Goal: Transaction & Acquisition: Purchase product/service

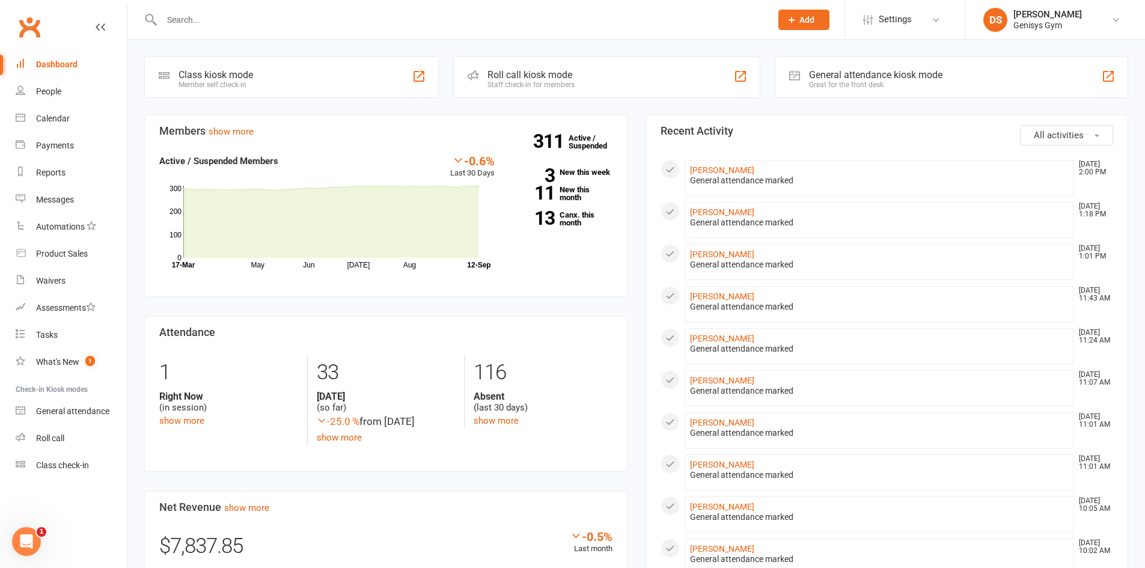
click at [181, 22] on input "text" at bounding box center [460, 19] width 604 height 17
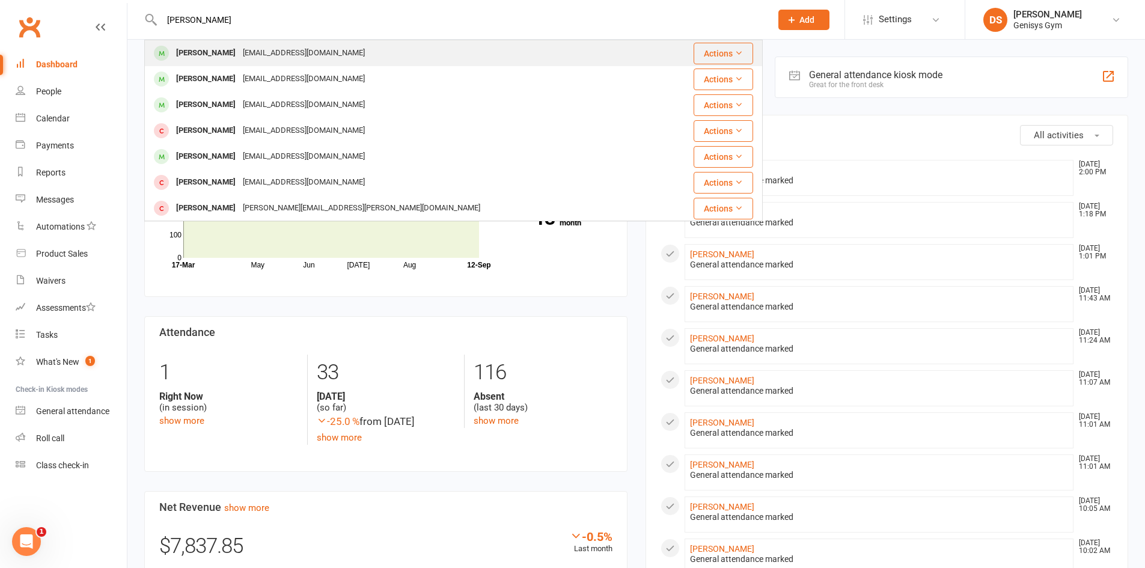
type input "Minh Mai"
click at [183, 58] on div "Minh Mai" at bounding box center [205, 52] width 67 height 17
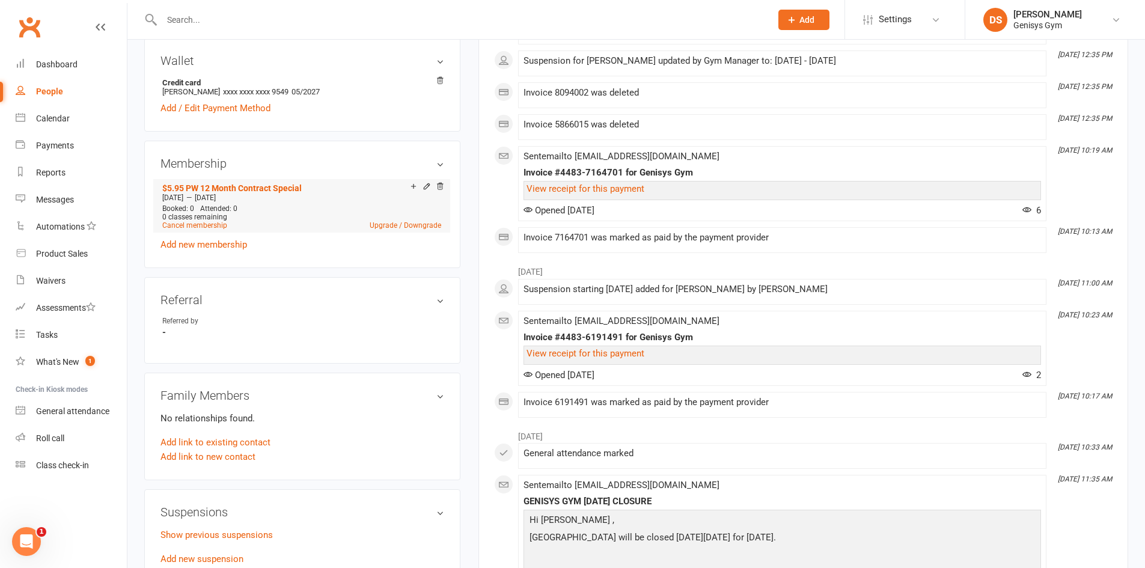
scroll to position [421, 0]
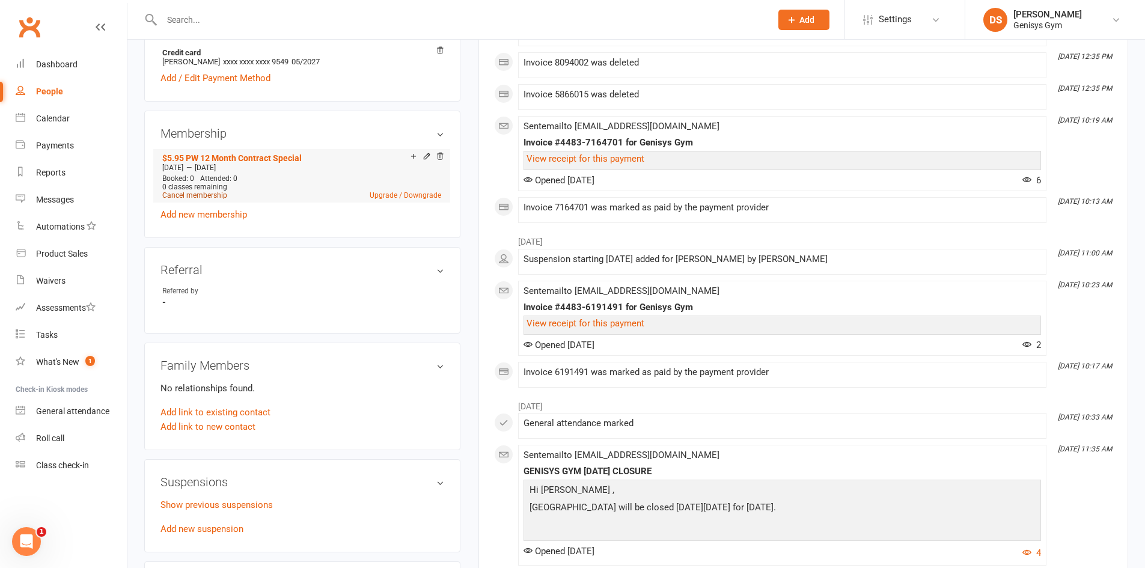
click at [193, 196] on link "Cancel membership" at bounding box center [194, 195] width 65 height 8
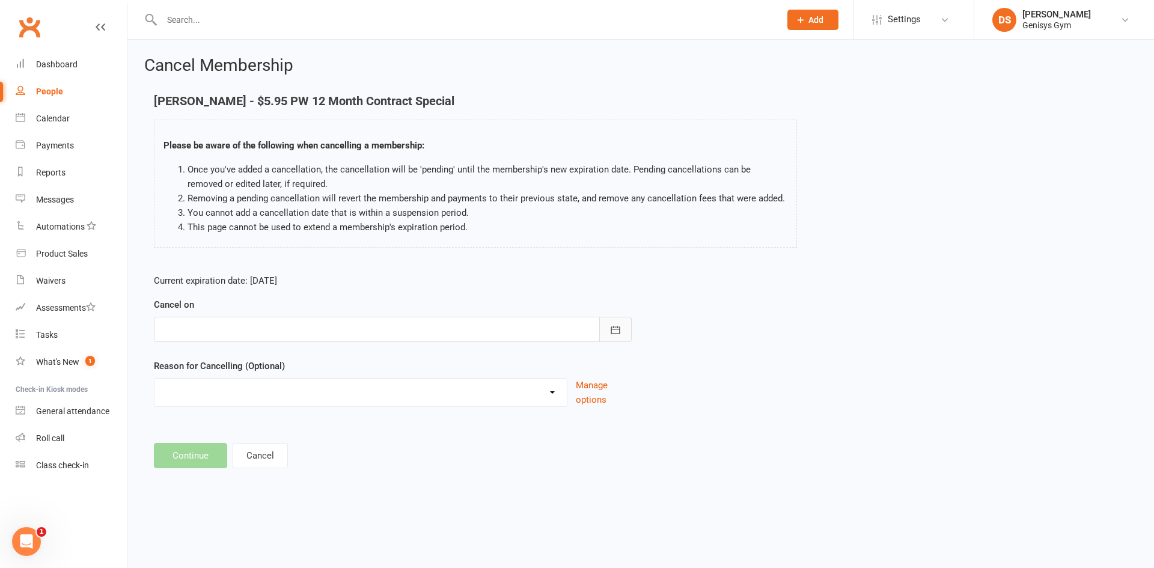
click at [604, 324] on button "button" at bounding box center [615, 329] width 32 height 25
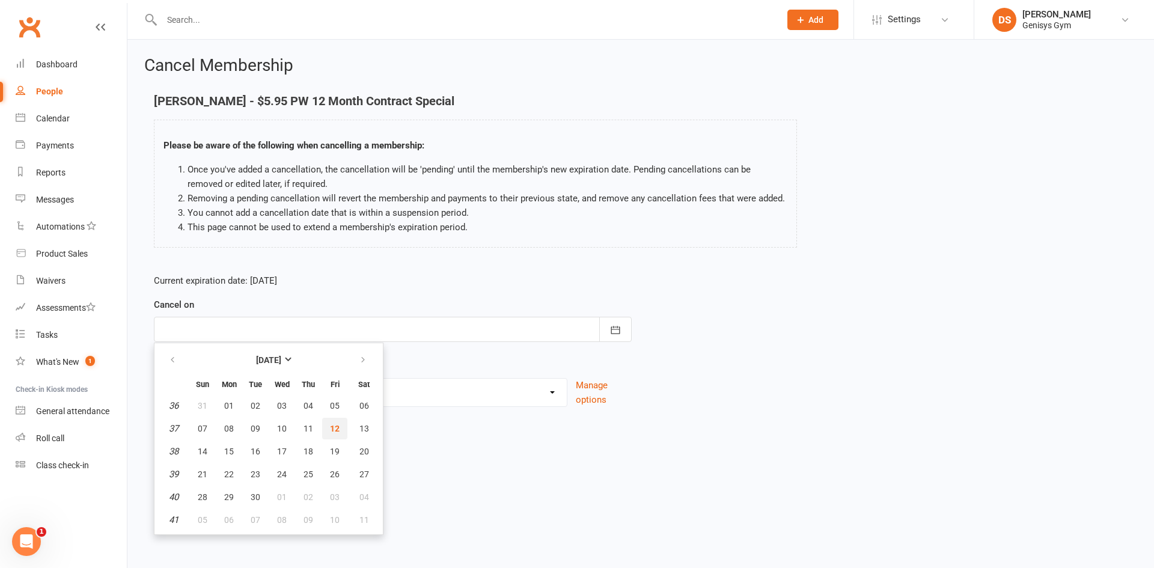
click at [346, 424] on button "12" at bounding box center [334, 429] width 25 height 22
type input "12 Sep 2025"
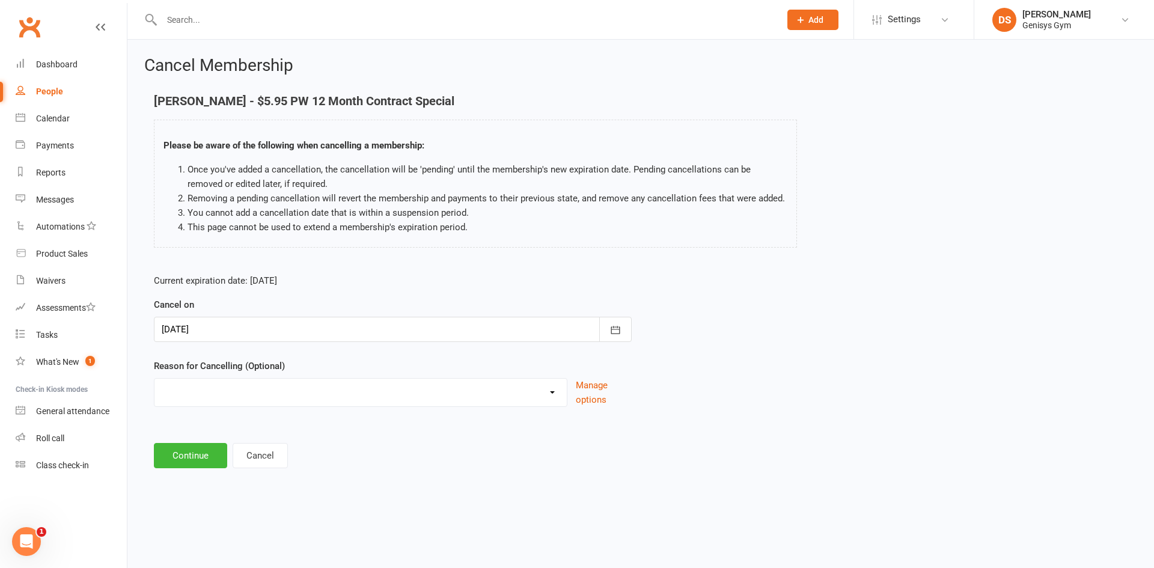
click at [247, 392] on select "Holiday Injury Other reason" at bounding box center [360, 391] width 412 height 24
select select "2"
click at [154, 379] on select "Holiday Injury Other reason" at bounding box center [360, 391] width 412 height 24
click at [204, 520] on button "Continue" at bounding box center [190, 516] width 73 height 25
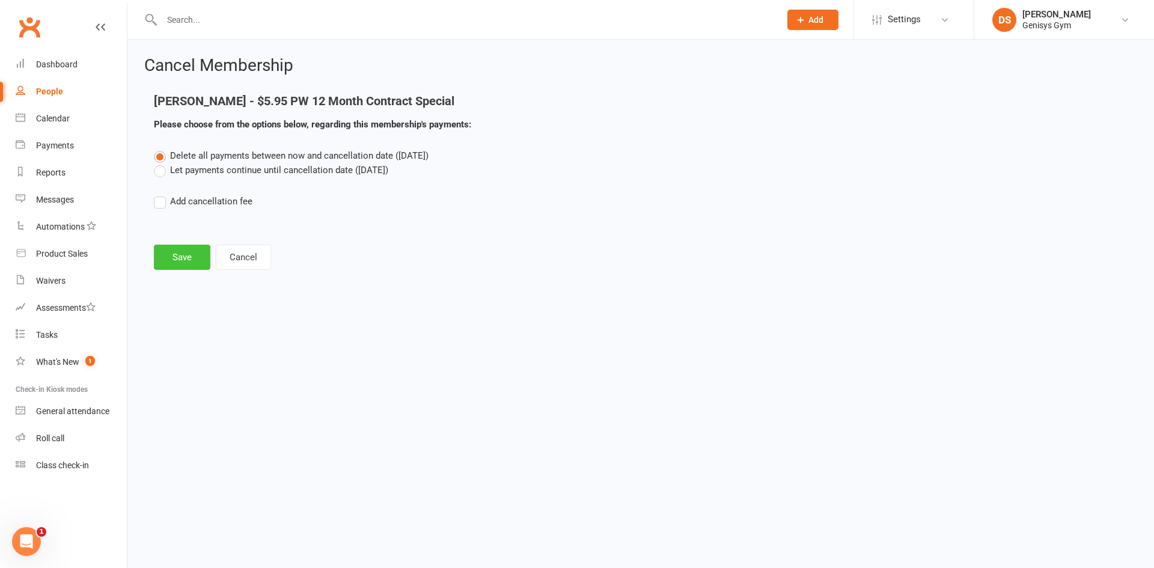
click at [185, 258] on button "Save" at bounding box center [182, 257] width 56 height 25
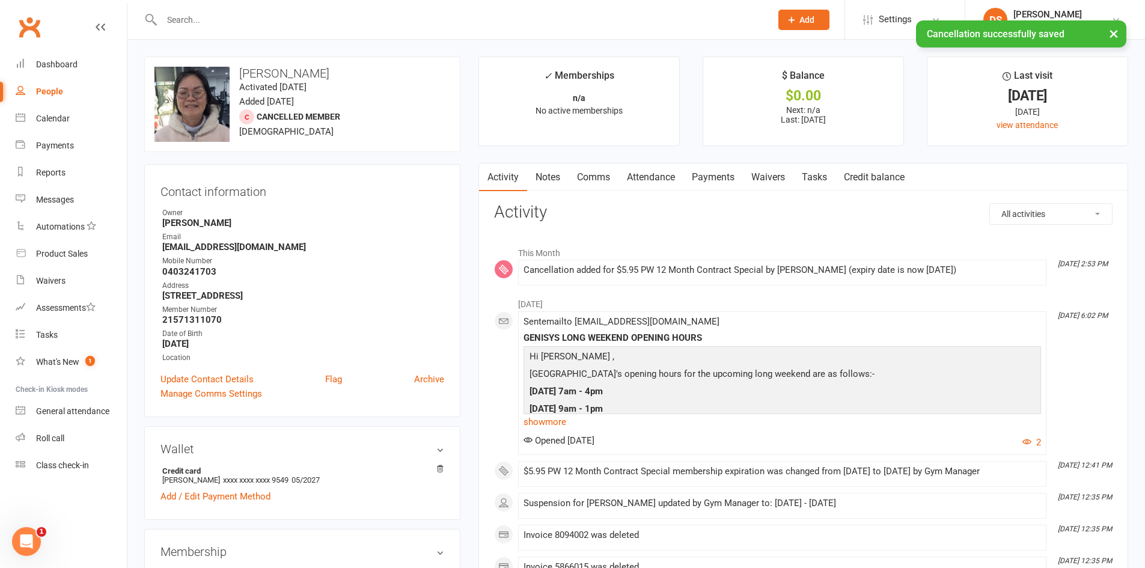
click at [730, 183] on link "Payments" at bounding box center [712, 177] width 59 height 28
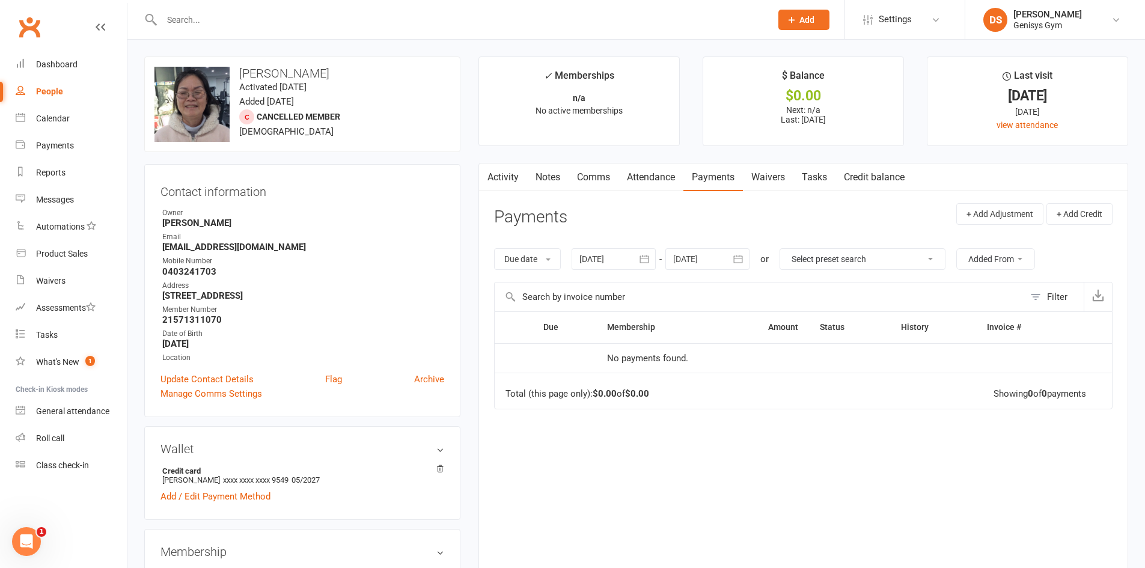
click at [353, 25] on input "text" at bounding box center [460, 19] width 604 height 17
type input "z"
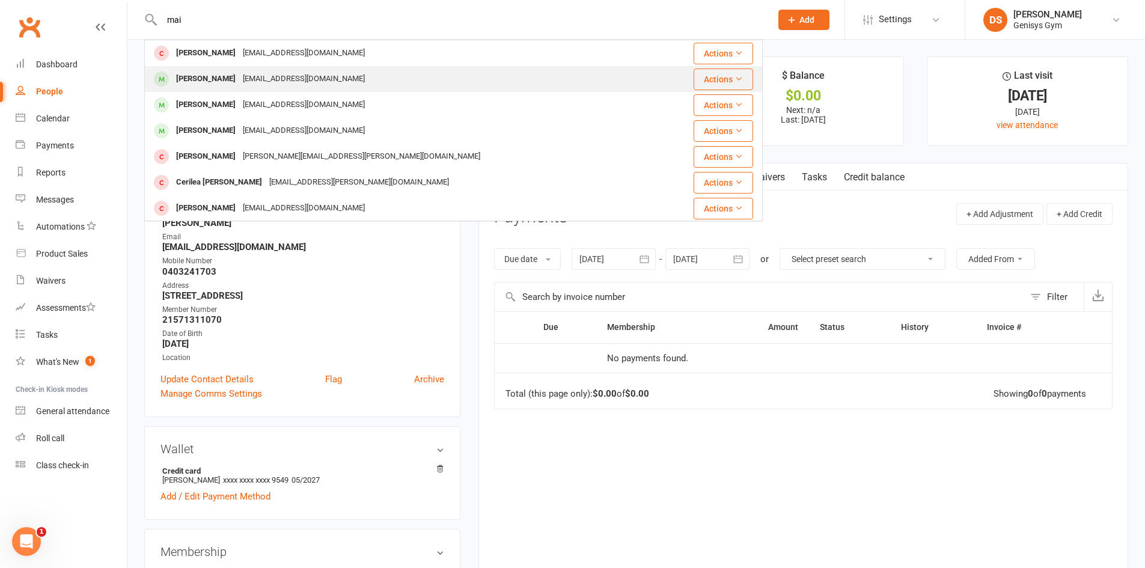
type input "mai"
click at [240, 76] on div "mayson1948@gmail.com" at bounding box center [303, 78] width 129 height 17
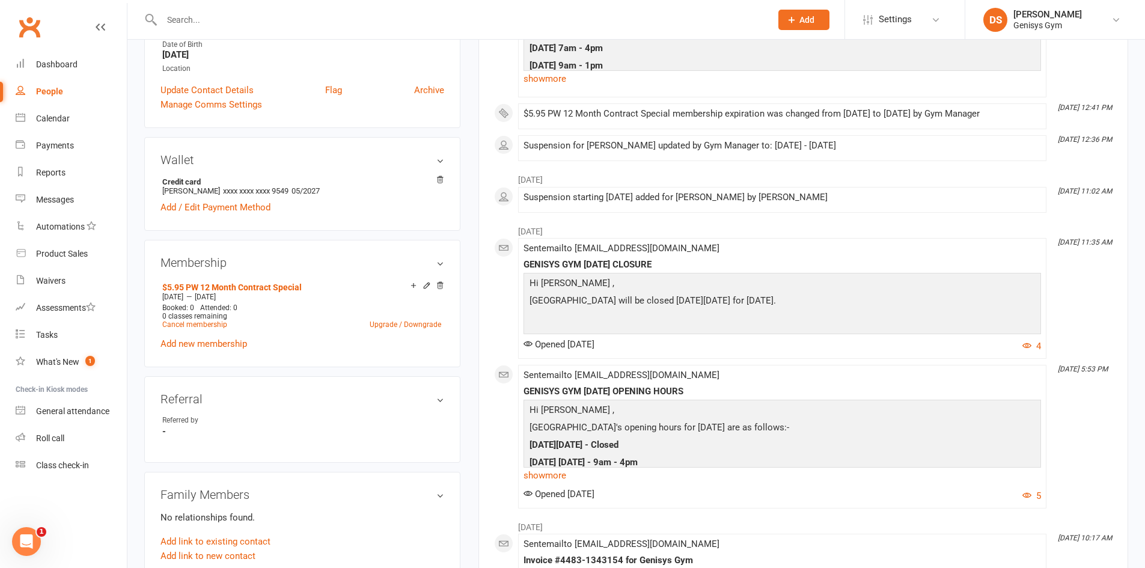
scroll to position [300, 0]
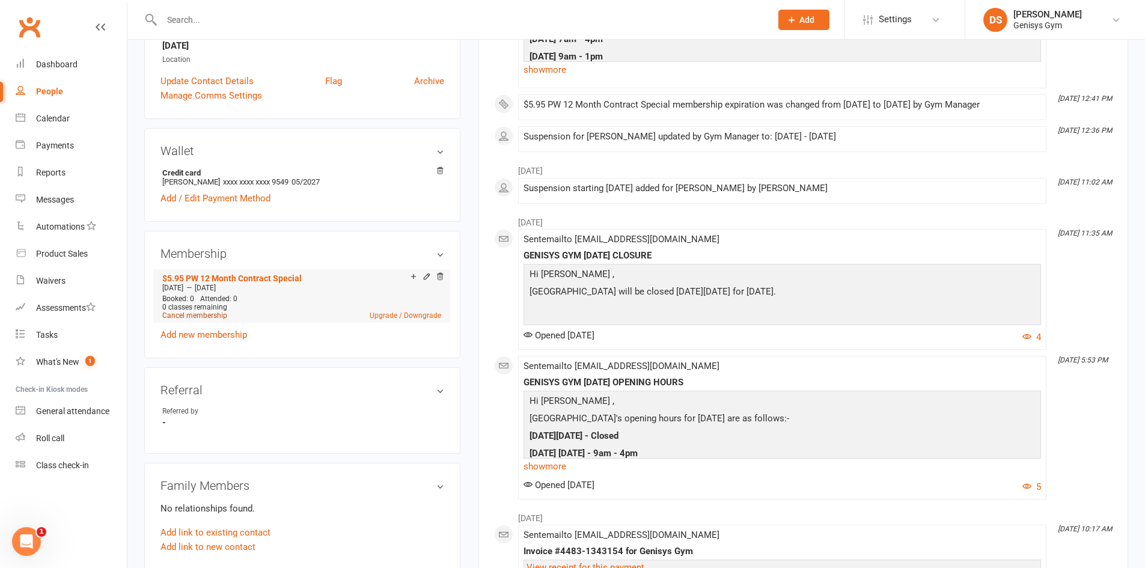
click at [180, 315] on link "Cancel membership" at bounding box center [194, 315] width 65 height 8
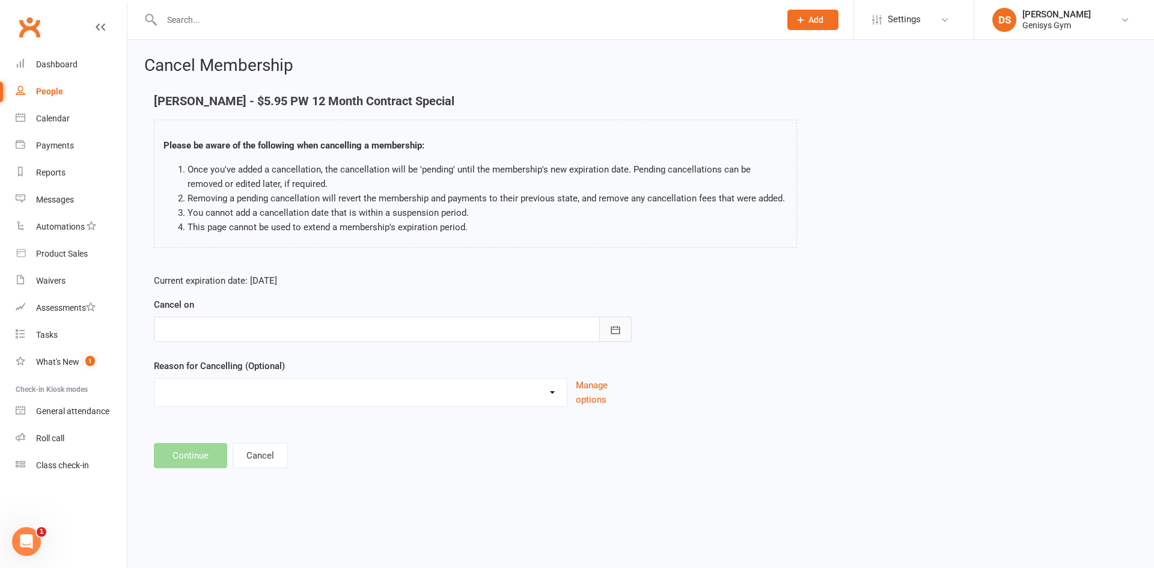
click at [615, 329] on icon "button" at bounding box center [615, 330] width 12 height 12
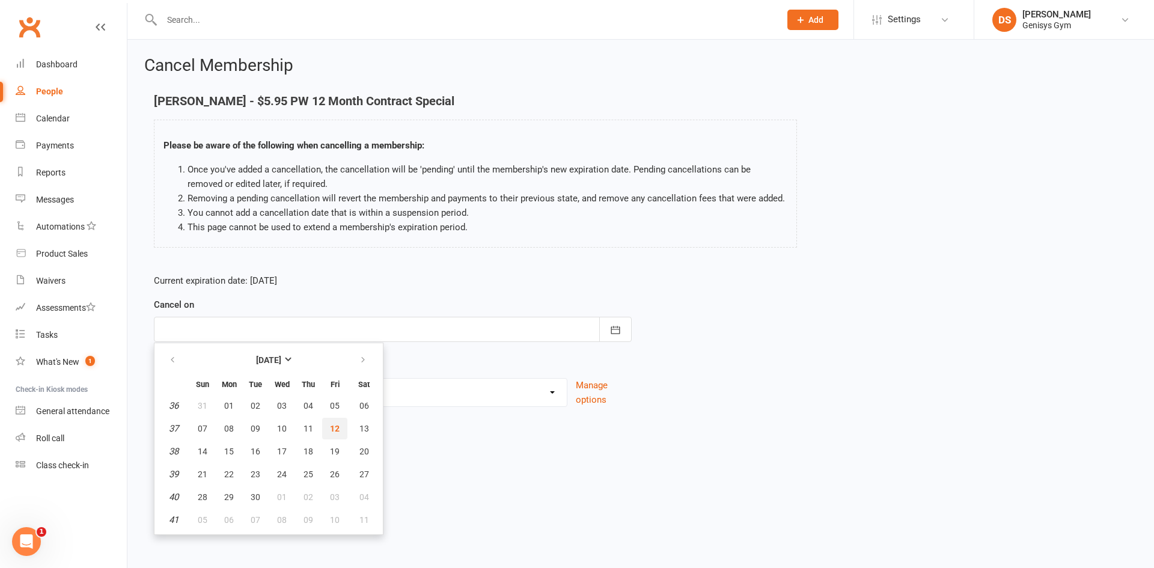
click at [327, 425] on button "12" at bounding box center [334, 429] width 25 height 22
type input "12 Sep 2025"
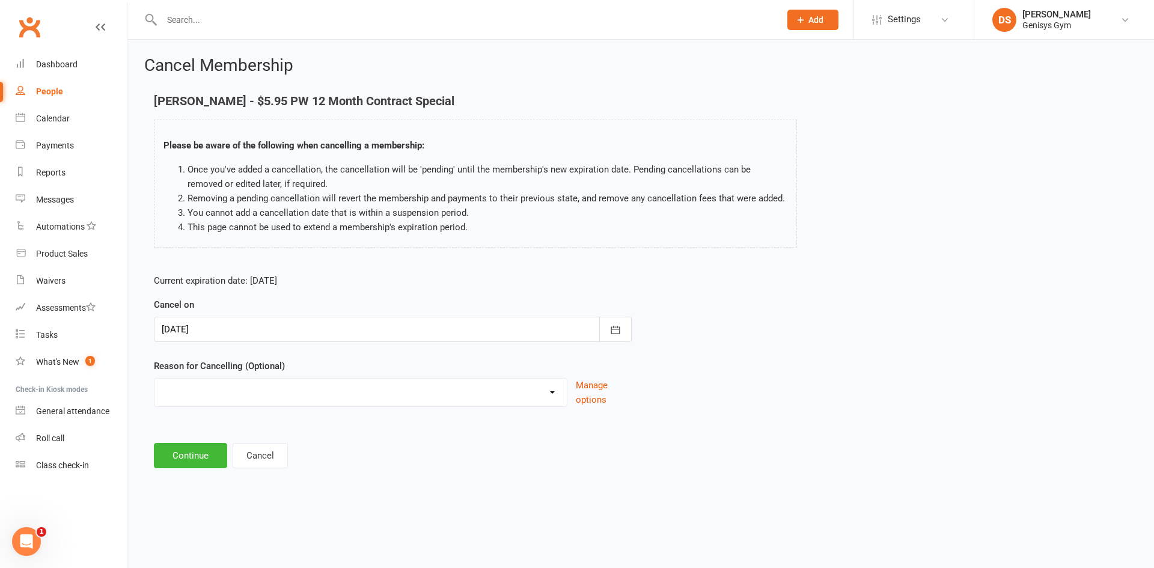
drag, startPoint x: 421, startPoint y: 389, endPoint x: 445, endPoint y: 388, distance: 23.5
click at [421, 389] on select "Holiday Injury Other reason" at bounding box center [360, 391] width 412 height 24
select select "2"
click at [154, 379] on select "Holiday Injury Other reason" at bounding box center [360, 391] width 412 height 24
click at [173, 516] on button "Continue" at bounding box center [190, 516] width 73 height 25
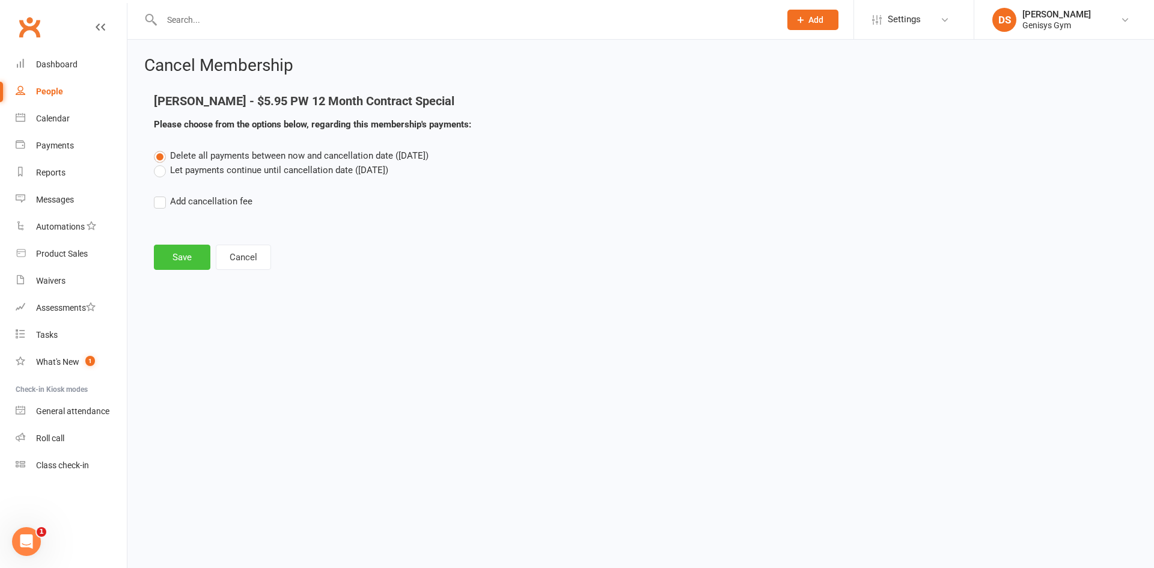
click at [178, 260] on button "Save" at bounding box center [182, 257] width 56 height 25
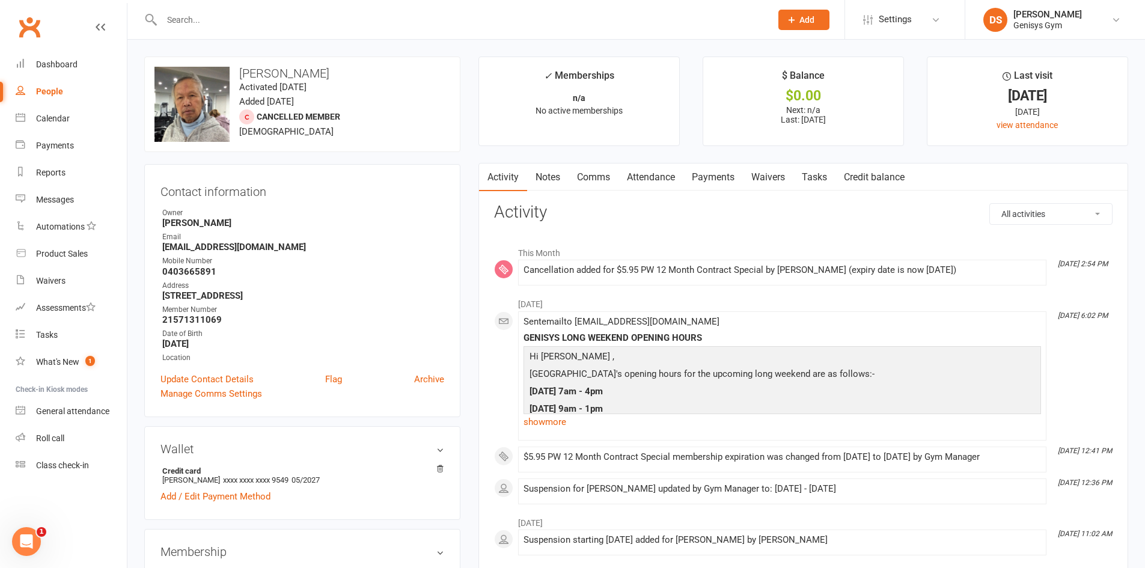
click at [249, 13] on input "text" at bounding box center [460, 19] width 604 height 17
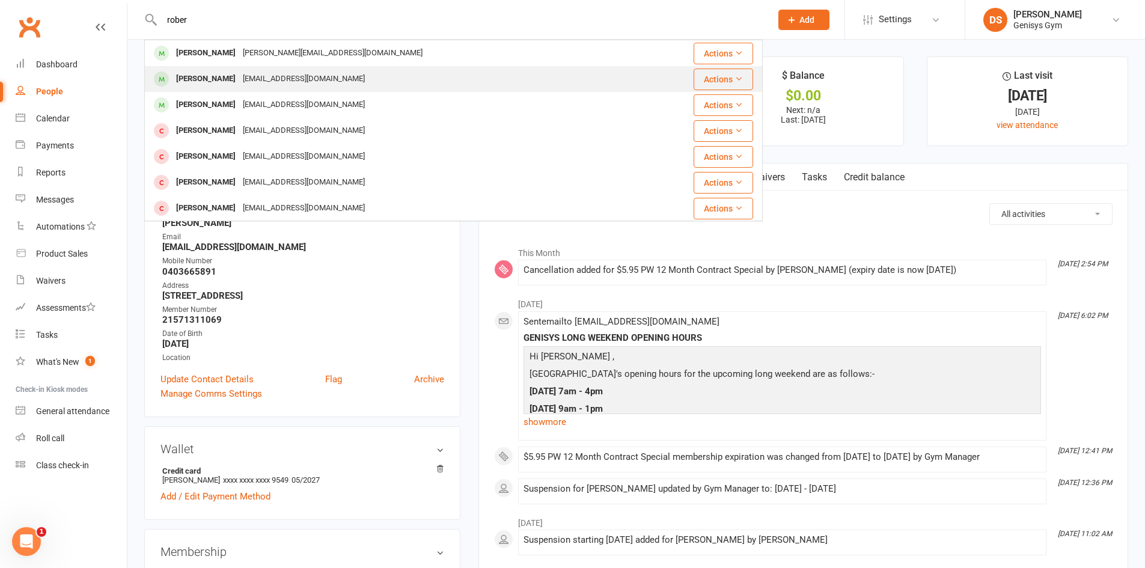
type input "rober"
click at [201, 74] on div "Robert Mann" at bounding box center [205, 78] width 67 height 17
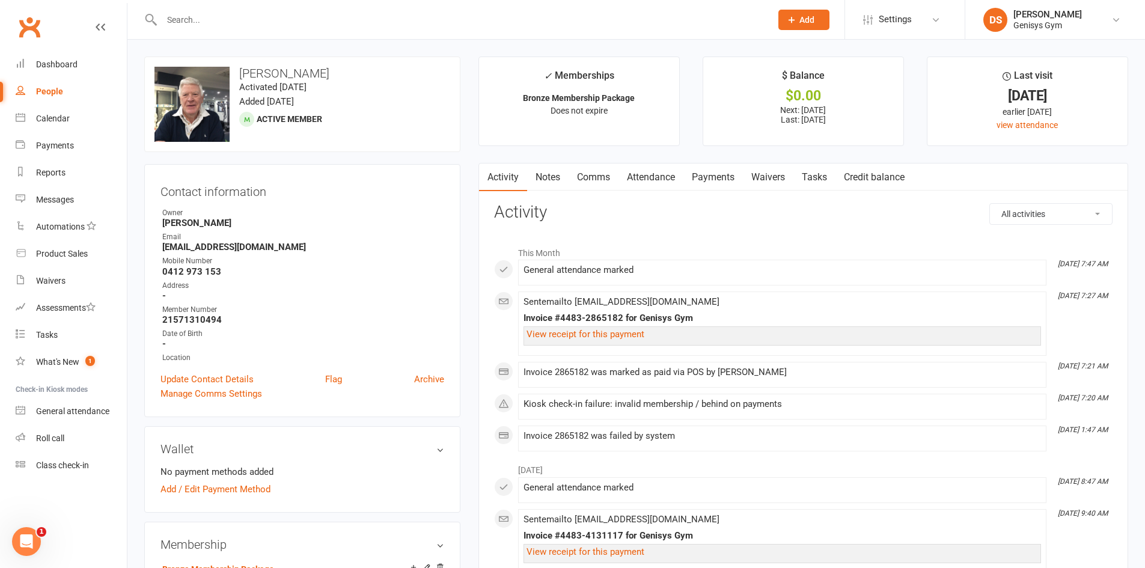
click at [710, 177] on link "Payments" at bounding box center [712, 177] width 59 height 28
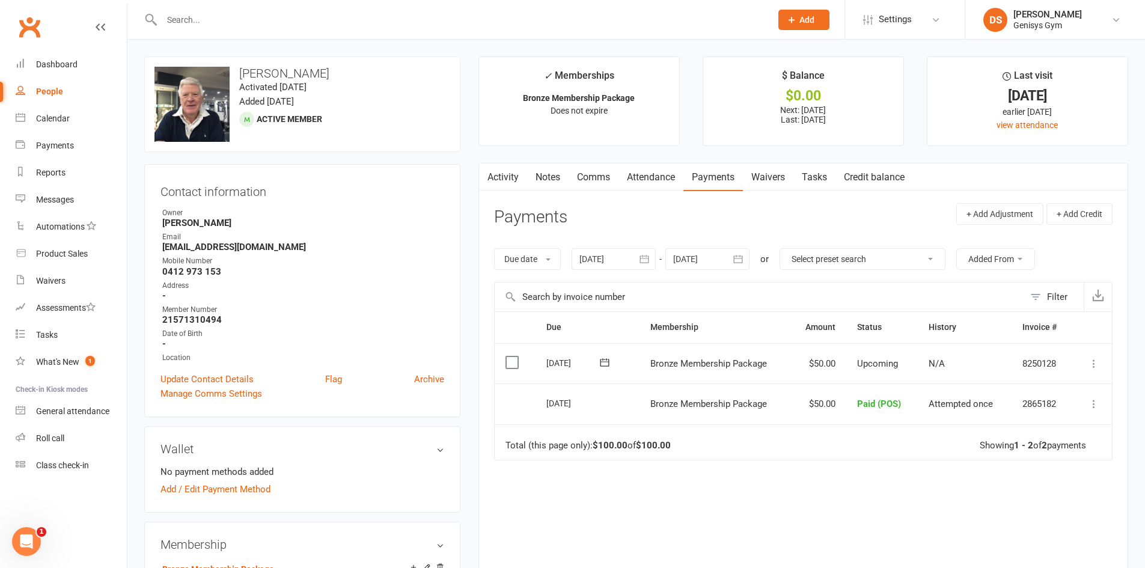
click at [252, 23] on input "text" at bounding box center [460, 19] width 604 height 17
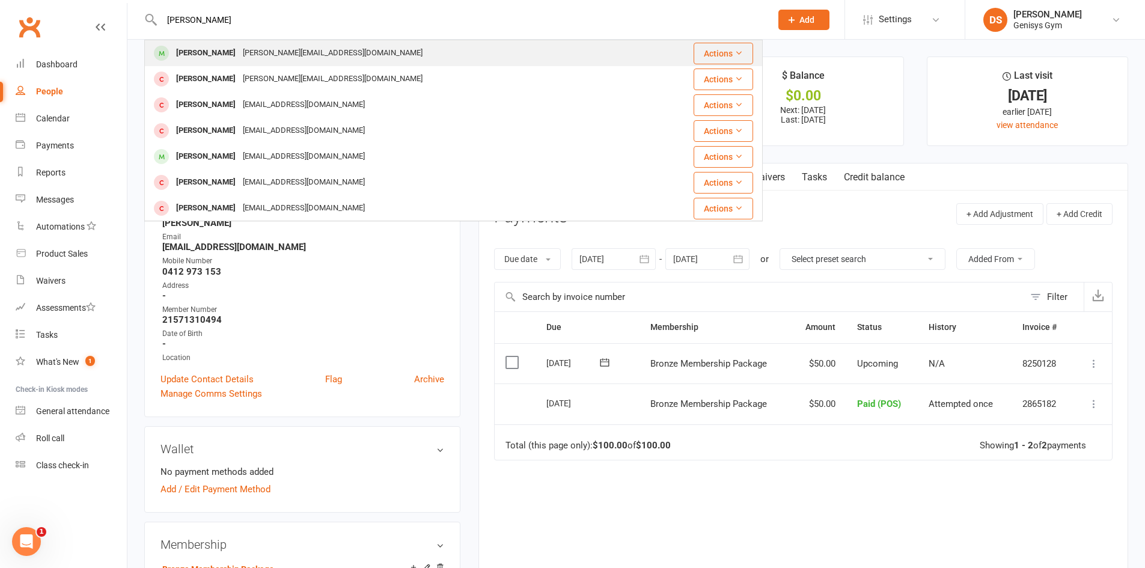
type input "harry wake"
click at [206, 53] on div "Harry Wakefield" at bounding box center [205, 52] width 67 height 17
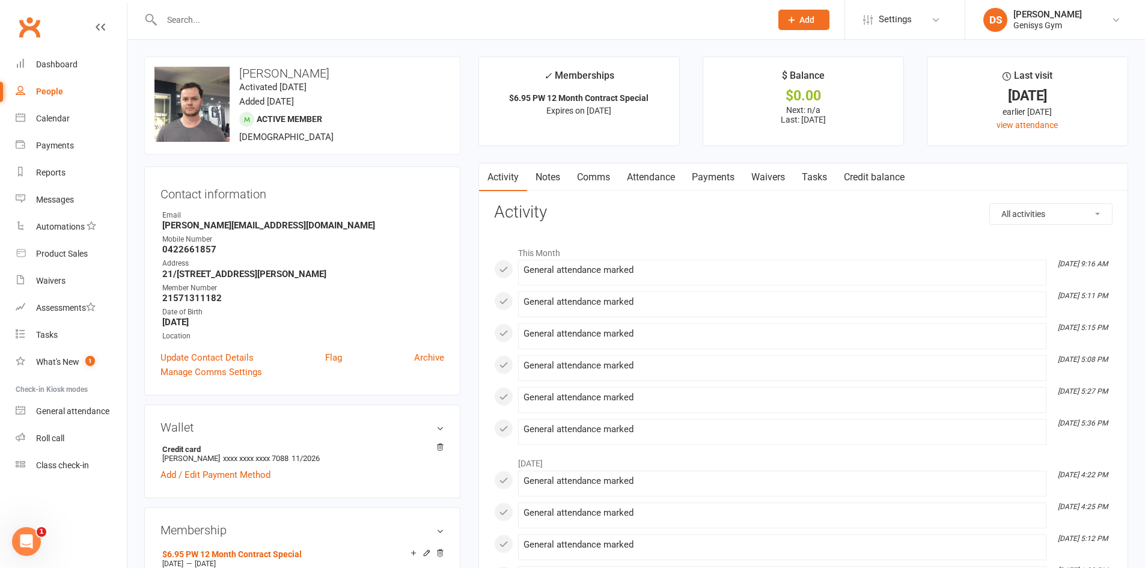
click at [704, 178] on link "Payments" at bounding box center [712, 177] width 59 height 28
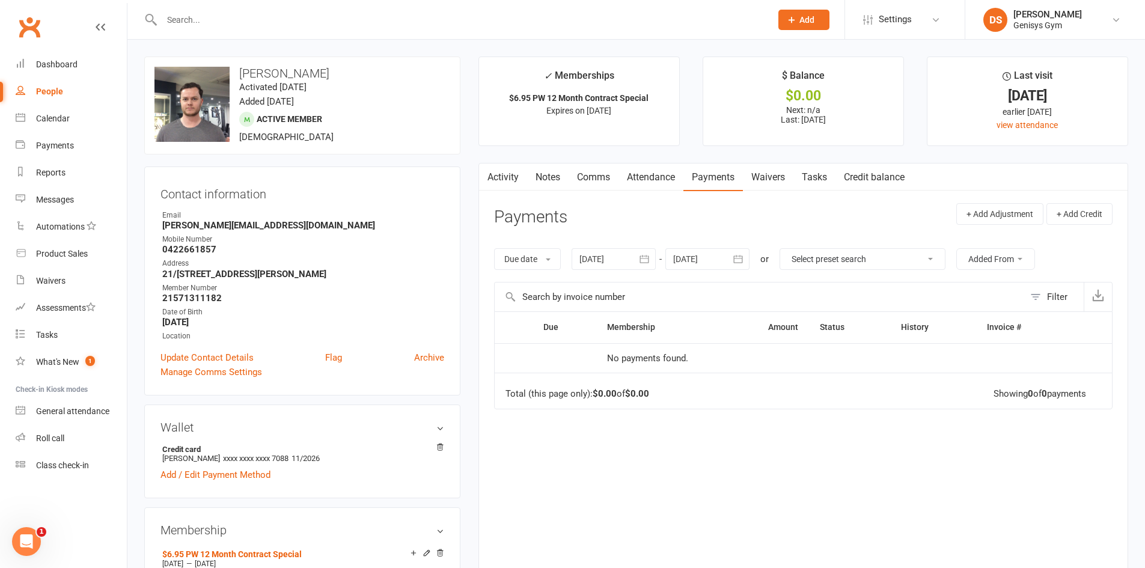
click at [648, 261] on icon "button" at bounding box center [644, 259] width 12 height 12
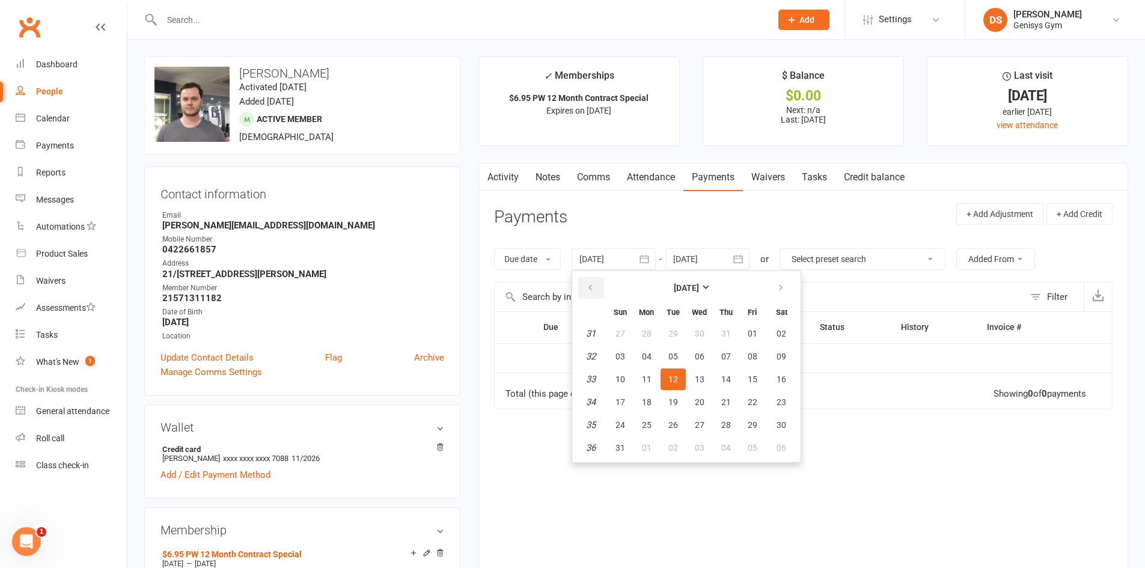
click at [592, 290] on icon "button" at bounding box center [590, 288] width 8 height 10
click at [728, 378] on span "15" at bounding box center [726, 379] width 10 height 10
type input "15 May 2025"
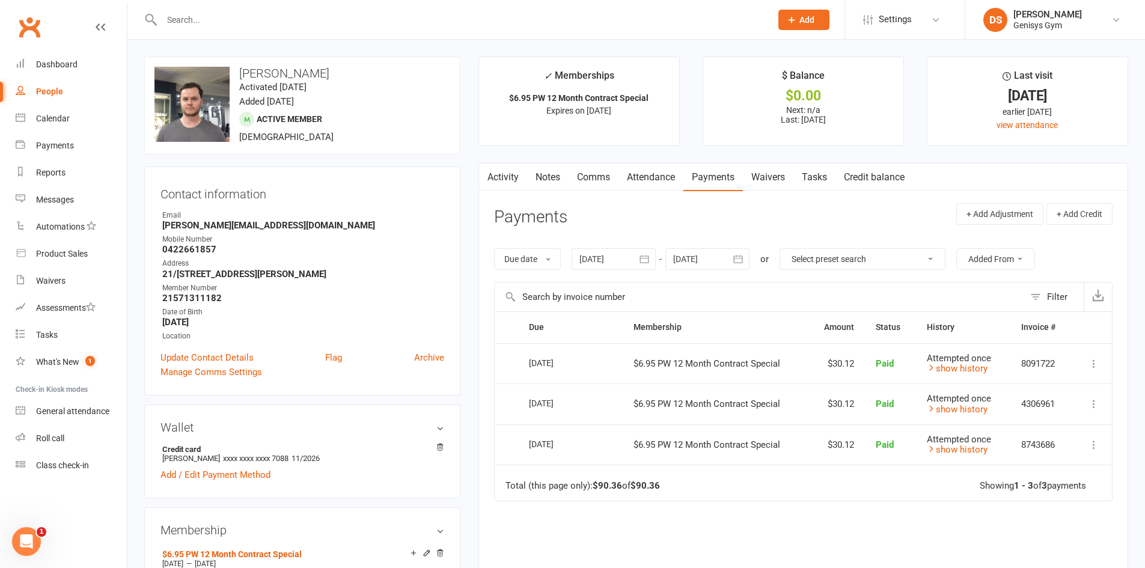
click at [227, 20] on input "text" at bounding box center [460, 19] width 604 height 17
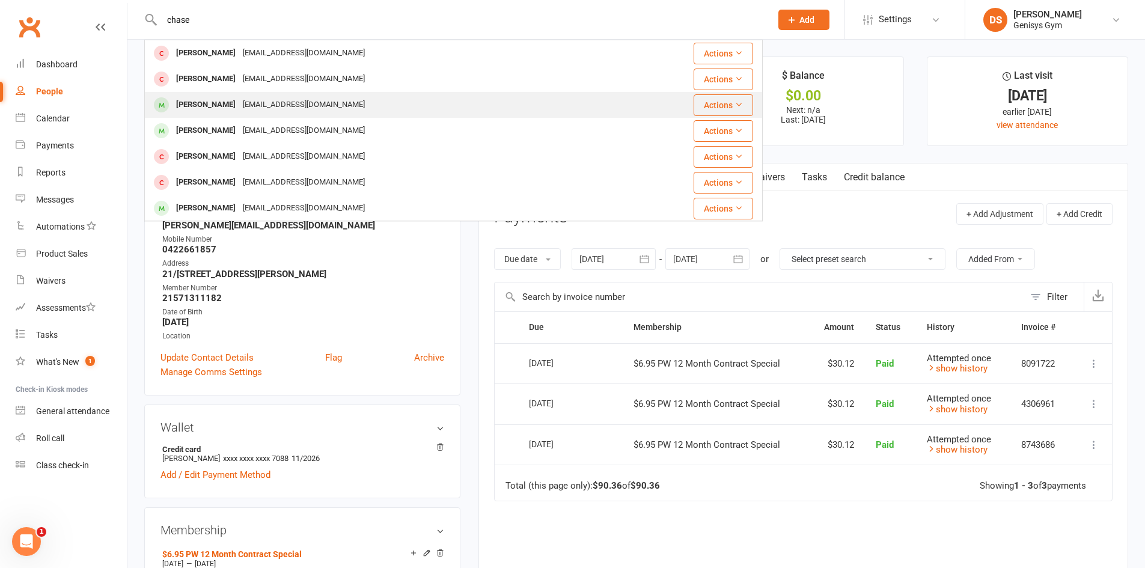
type input "chase"
click at [272, 106] on div "Juliemichelle15@hotmail.com" at bounding box center [303, 104] width 129 height 17
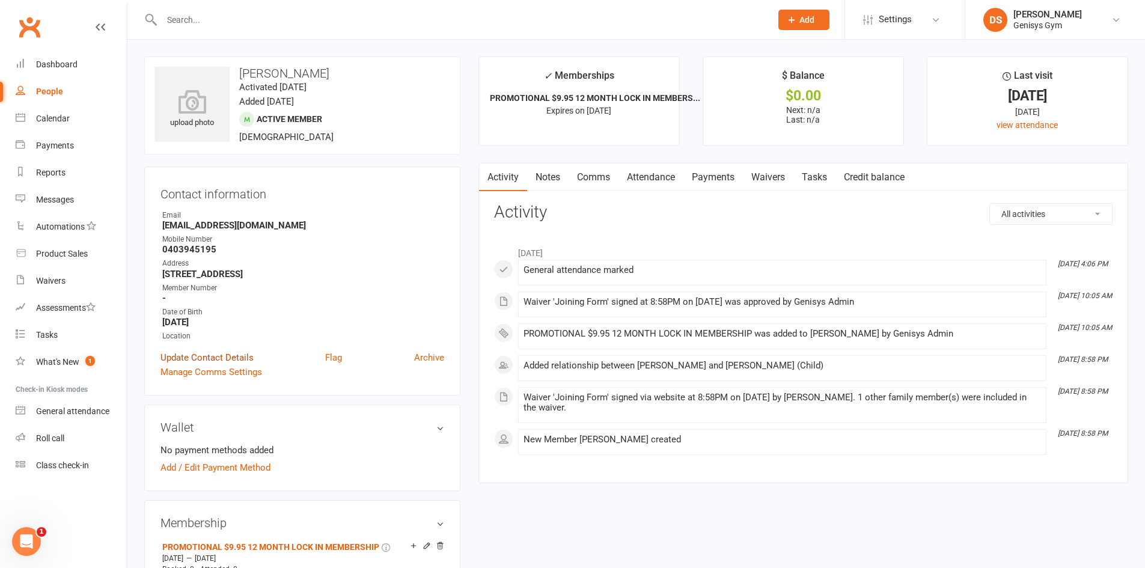
click at [193, 355] on link "Update Contact Details" at bounding box center [206, 357] width 93 height 14
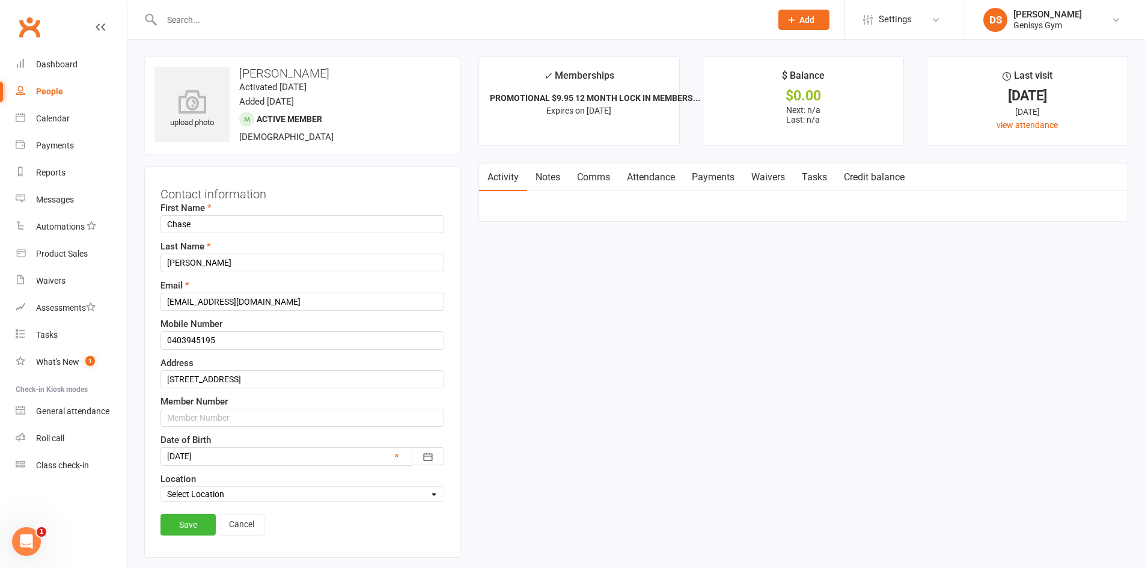
scroll to position [56, 0]
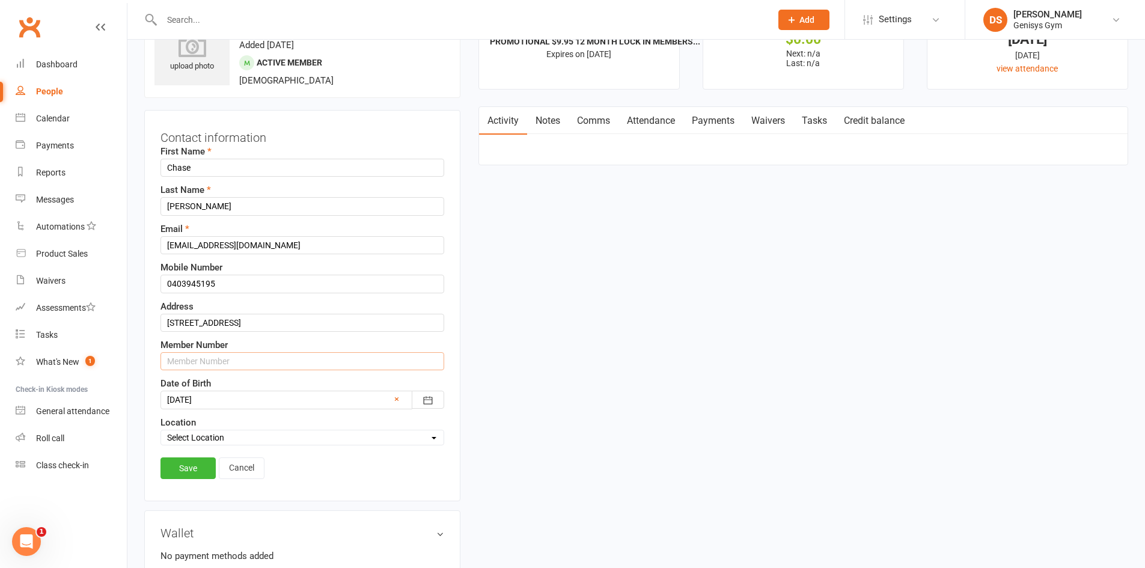
click at [204, 366] on input "text" at bounding box center [302, 361] width 284 height 18
type input "21571311366"
click at [188, 473] on link "Save" at bounding box center [187, 468] width 55 height 22
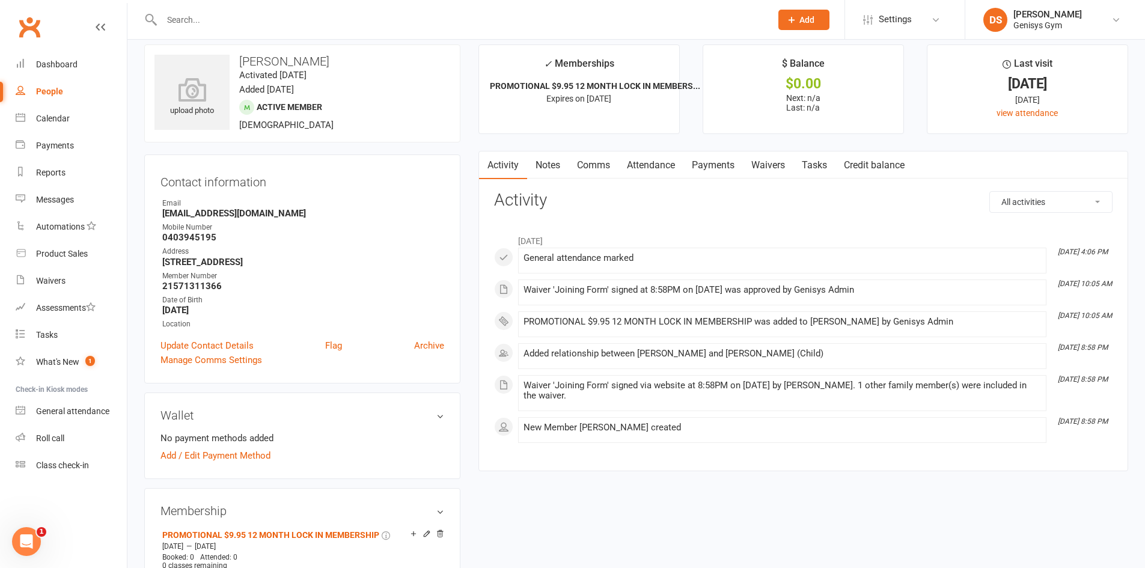
scroll to position [0, 0]
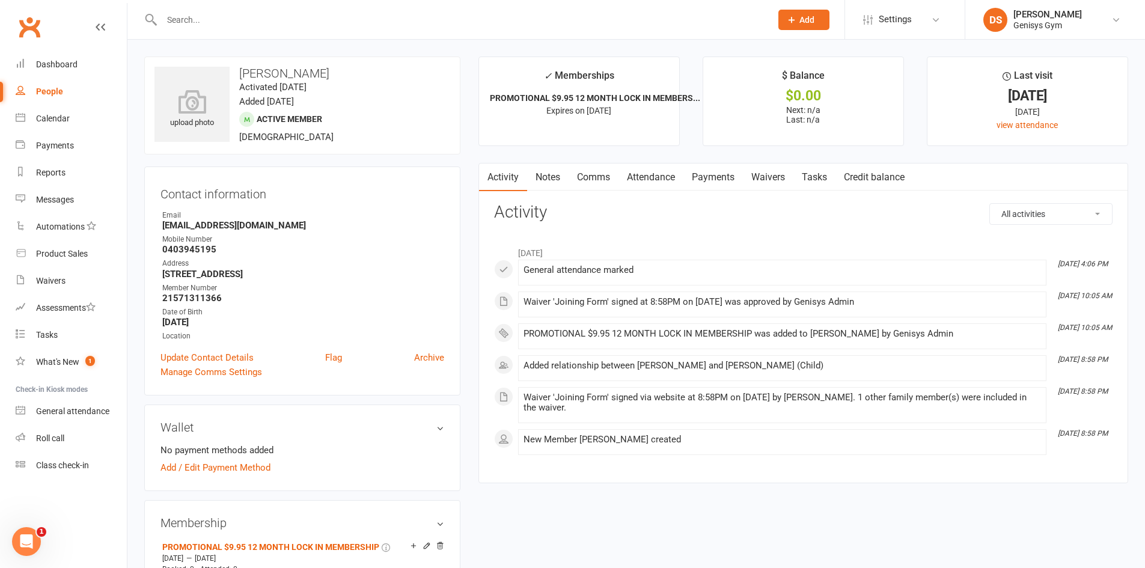
click at [213, 31] on div at bounding box center [453, 19] width 618 height 39
click at [212, 28] on input "text" at bounding box center [460, 19] width 604 height 17
click at [195, 25] on input "text" at bounding box center [460, 19] width 604 height 17
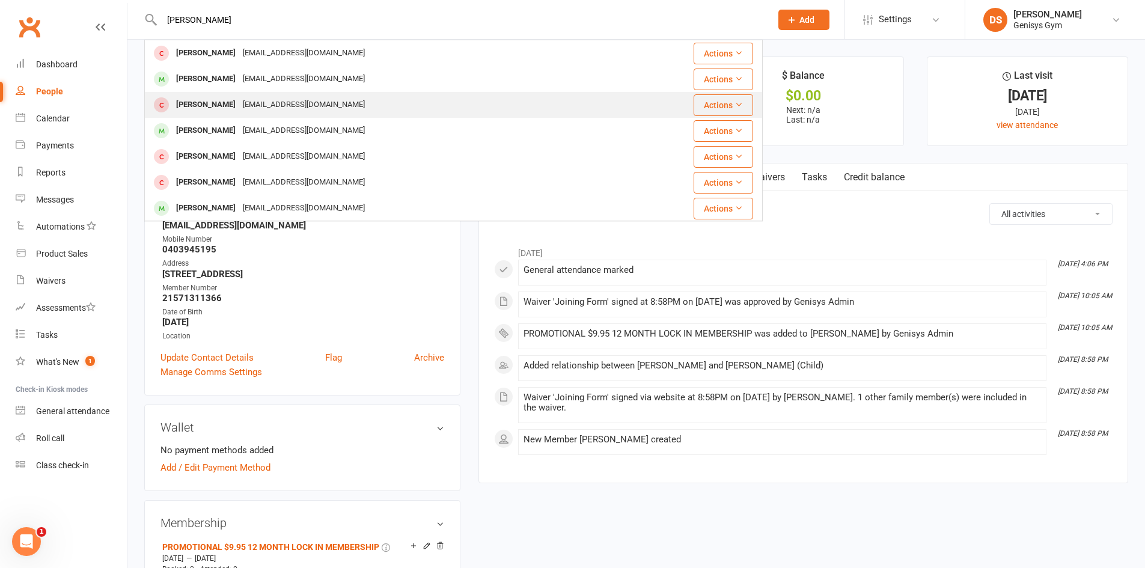
type input "chase ge"
click at [226, 100] on div "Chase Georges" at bounding box center [205, 104] width 67 height 17
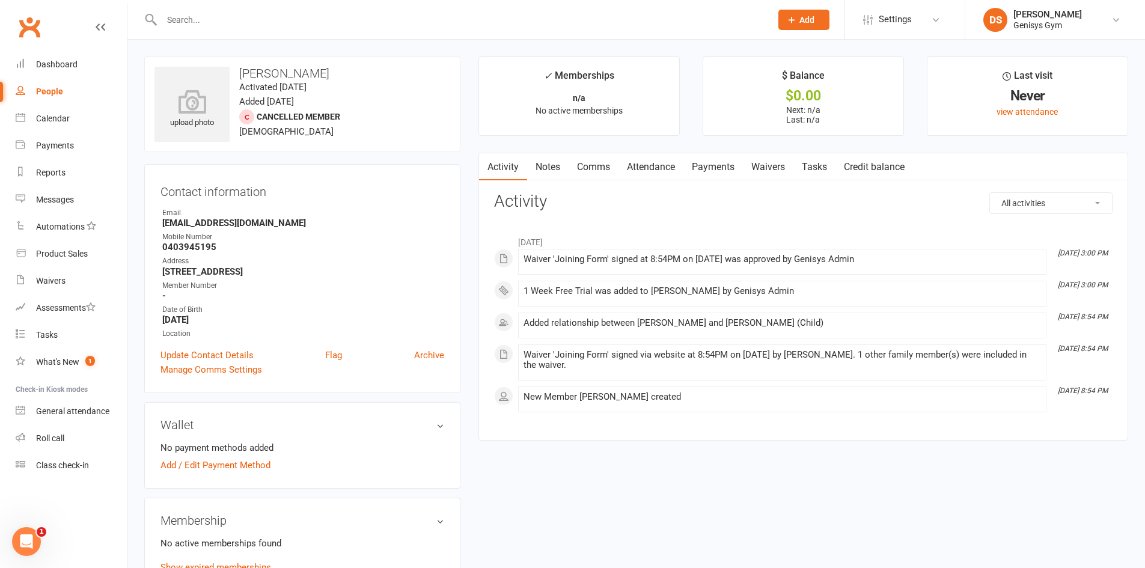
scroll to position [180, 0]
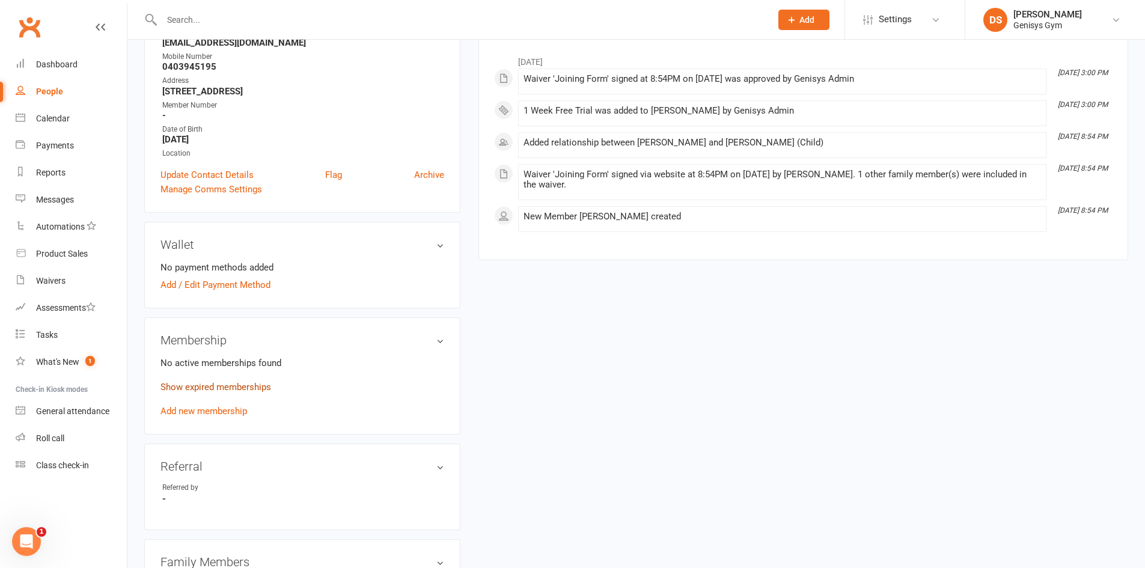
click at [237, 386] on link "Show expired memberships" at bounding box center [215, 387] width 111 height 11
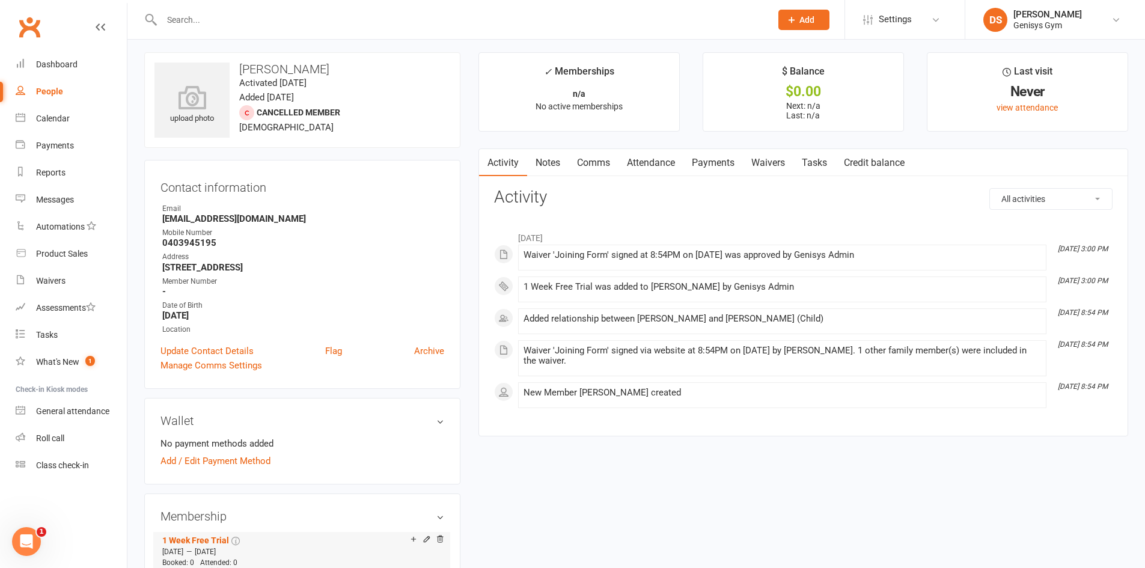
scroll to position [0, 0]
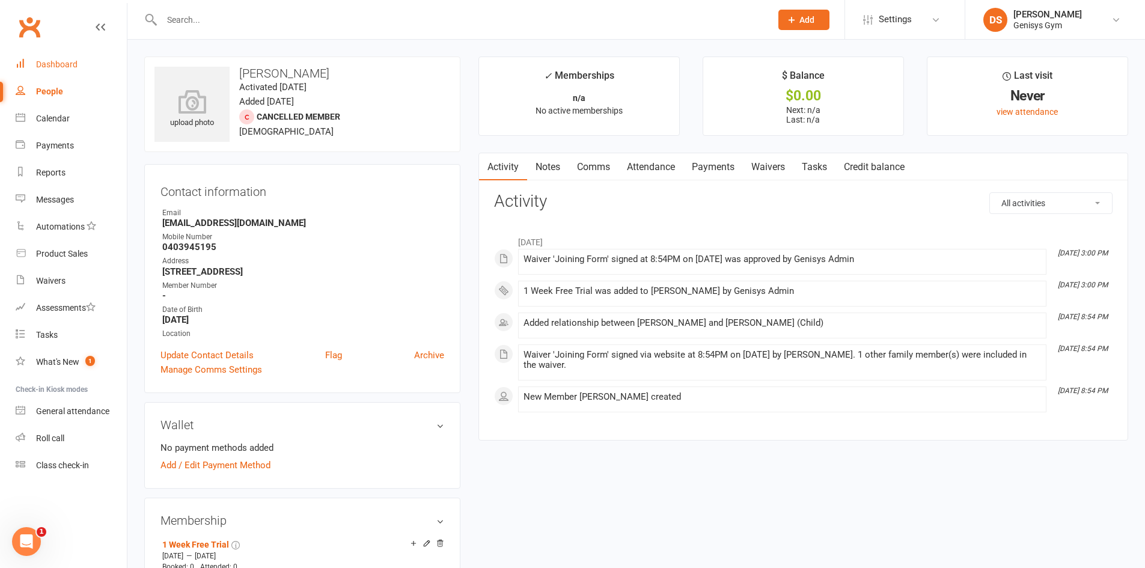
click at [70, 64] on div "Dashboard" at bounding box center [56, 64] width 41 height 10
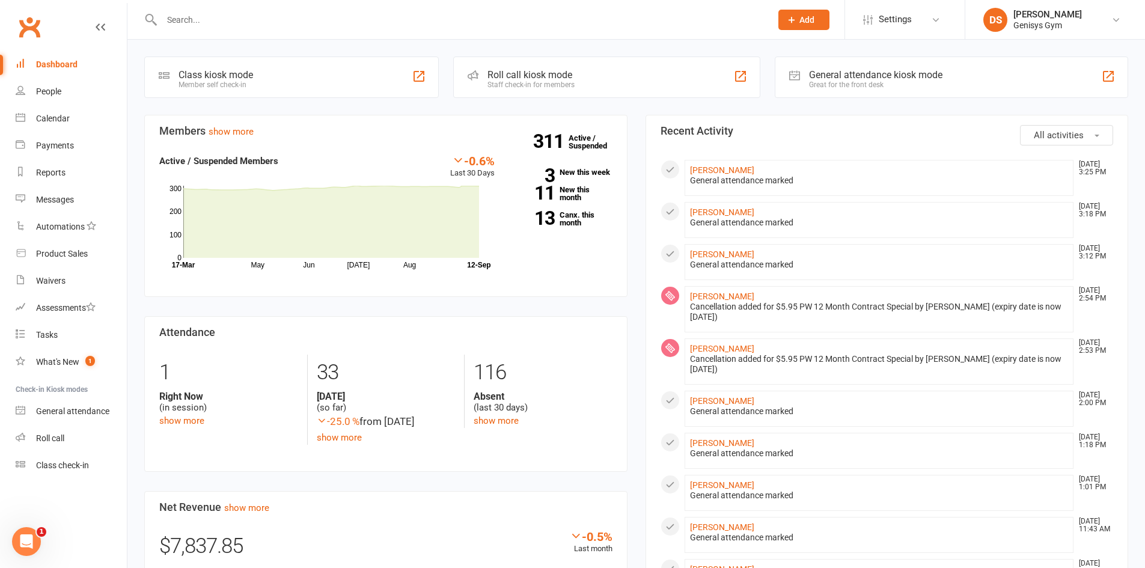
click at [259, 13] on input "text" at bounding box center [460, 19] width 604 height 17
click at [1116, 77] on div "General attendance kiosk mode Great for the front desk" at bounding box center [951, 76] width 353 height 41
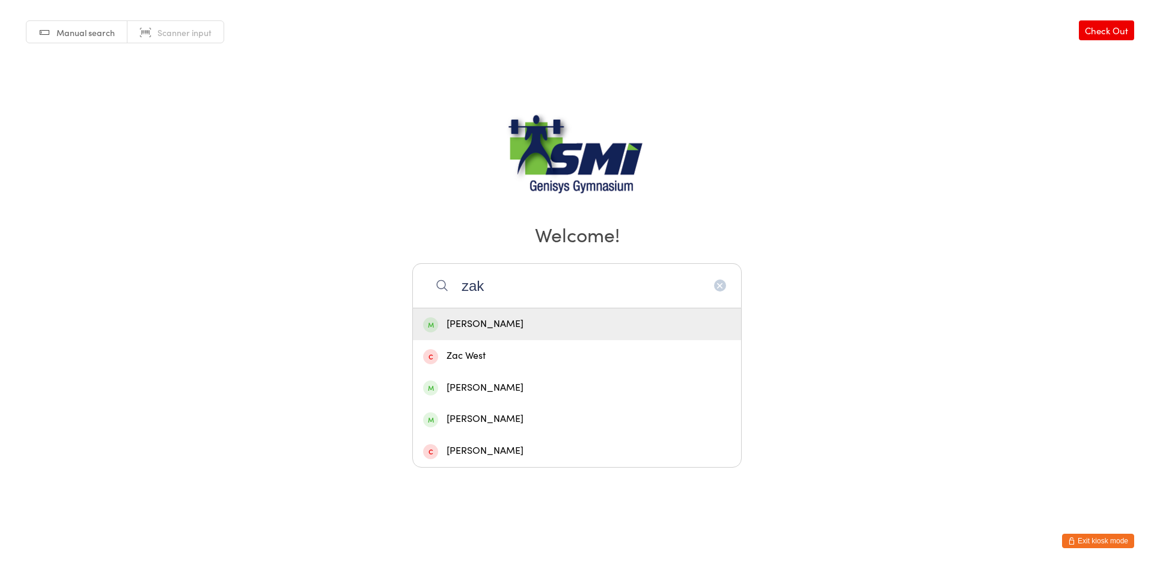
type input "zak"
click at [442, 324] on div "[PERSON_NAME]" at bounding box center [577, 324] width 308 height 16
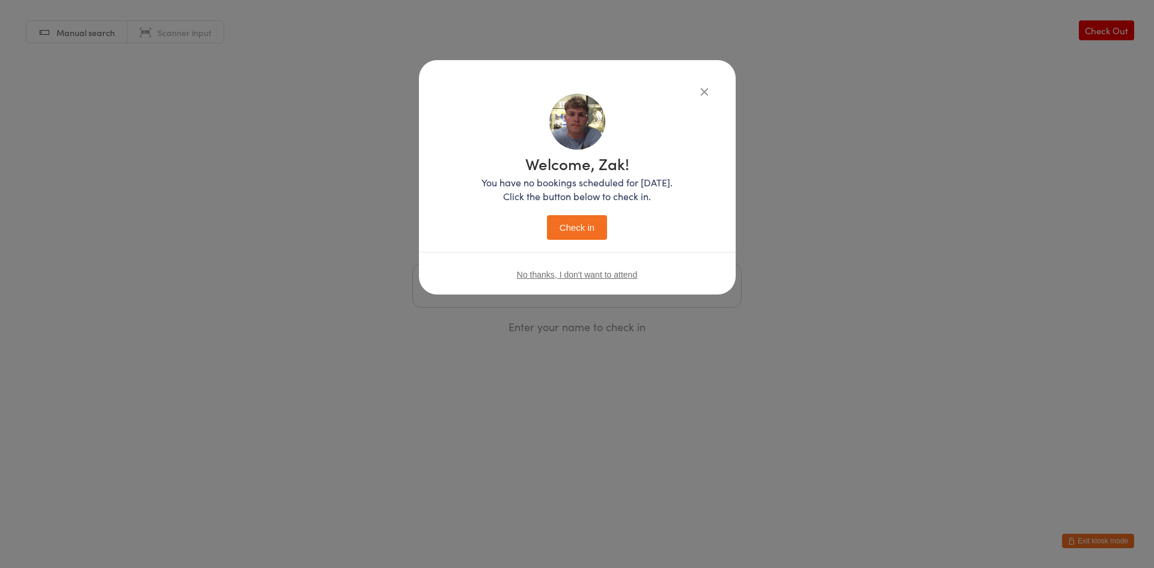
click at [569, 220] on button "Check in" at bounding box center [577, 227] width 60 height 25
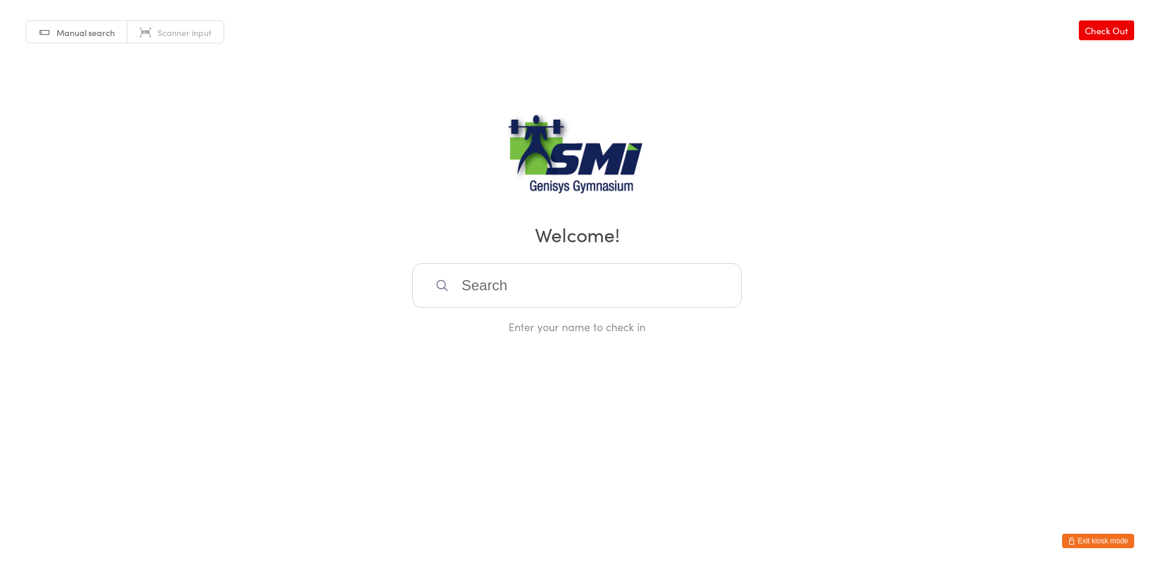
click at [502, 296] on input "search" at bounding box center [576, 285] width 329 height 44
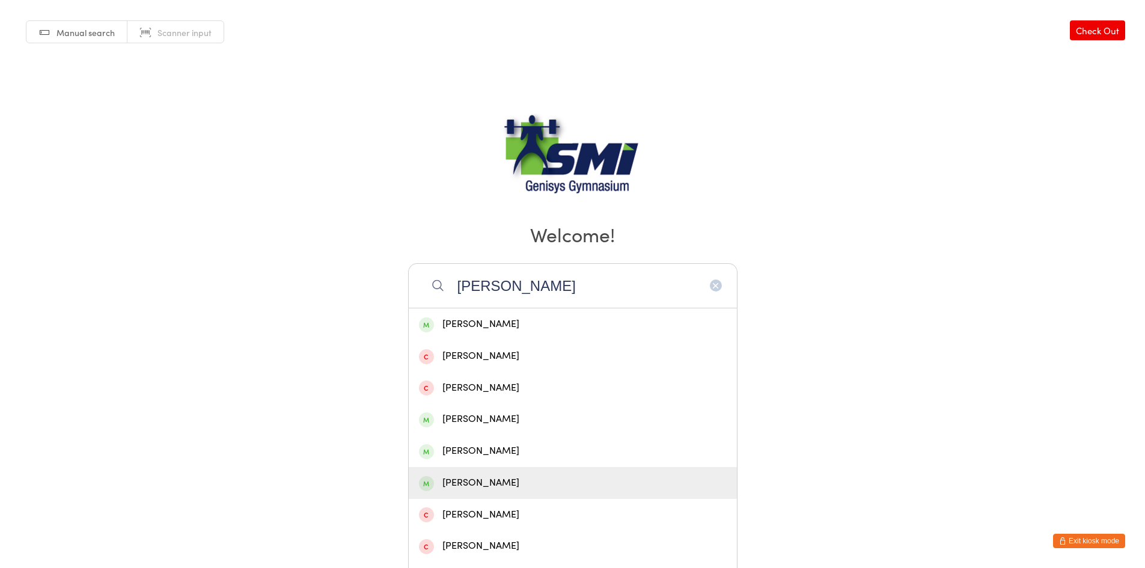
type input "samual"
click at [430, 485] on span at bounding box center [426, 483] width 15 height 15
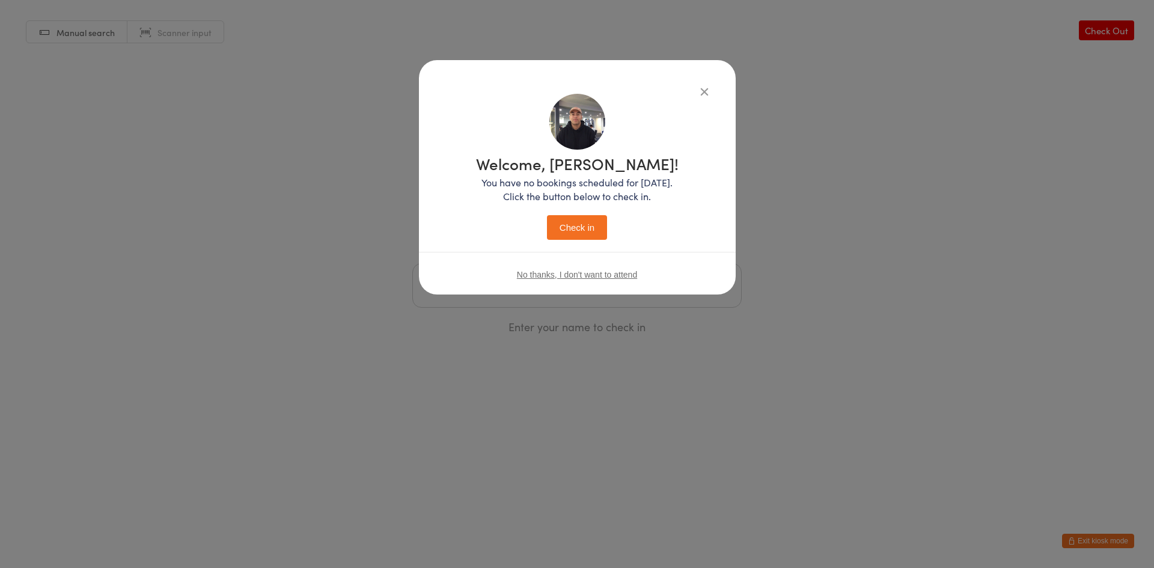
click at [559, 230] on button "Check in" at bounding box center [577, 227] width 60 height 25
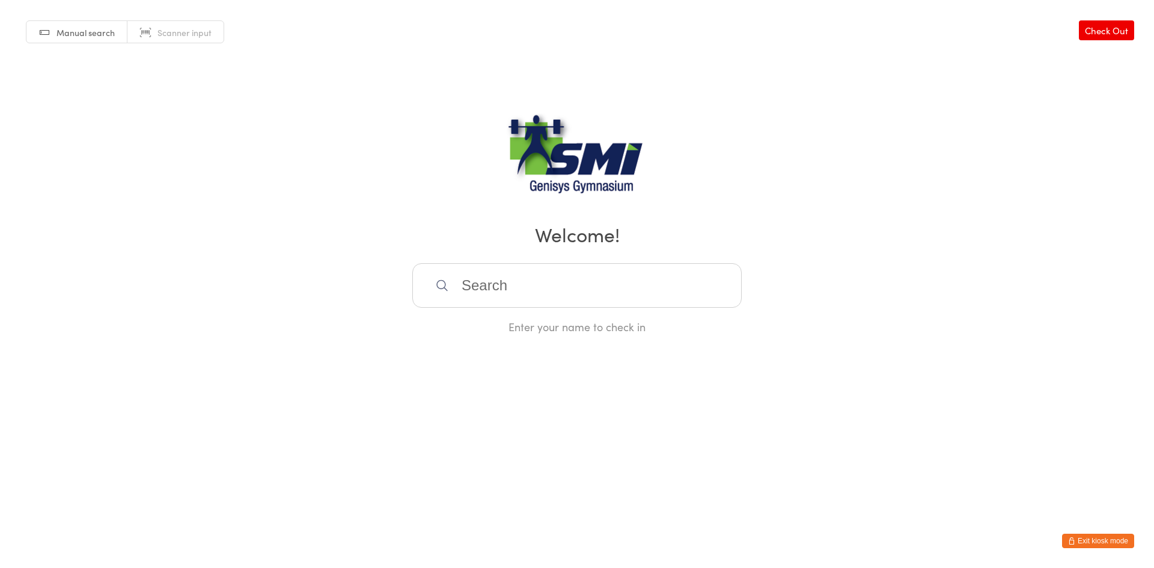
click at [1078, 537] on button "Exit kiosk mode" at bounding box center [1098, 541] width 72 height 14
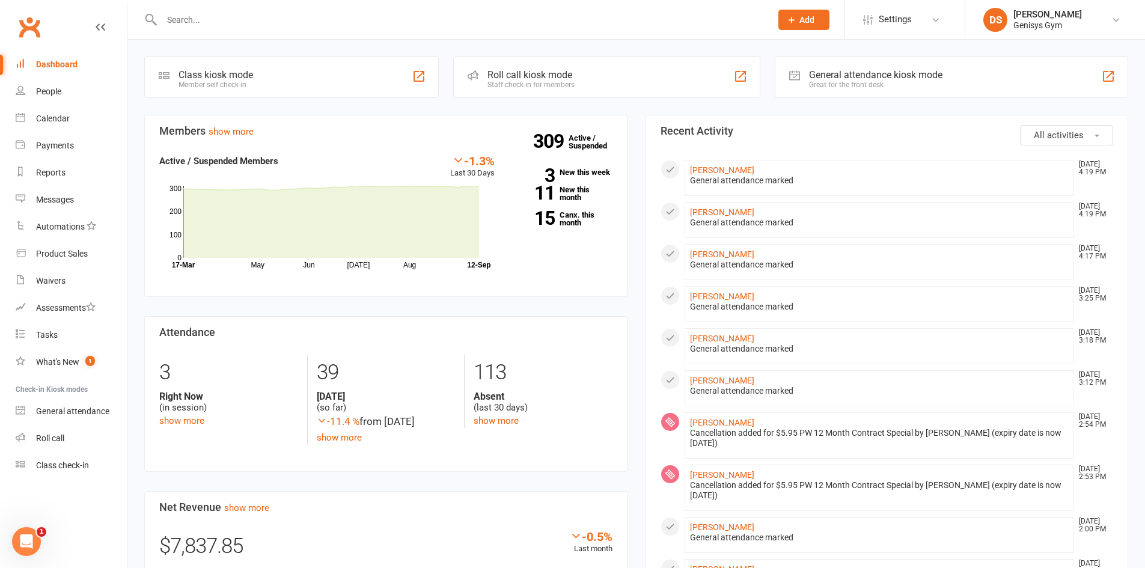
click at [1107, 77] on div at bounding box center [1108, 76] width 14 height 14
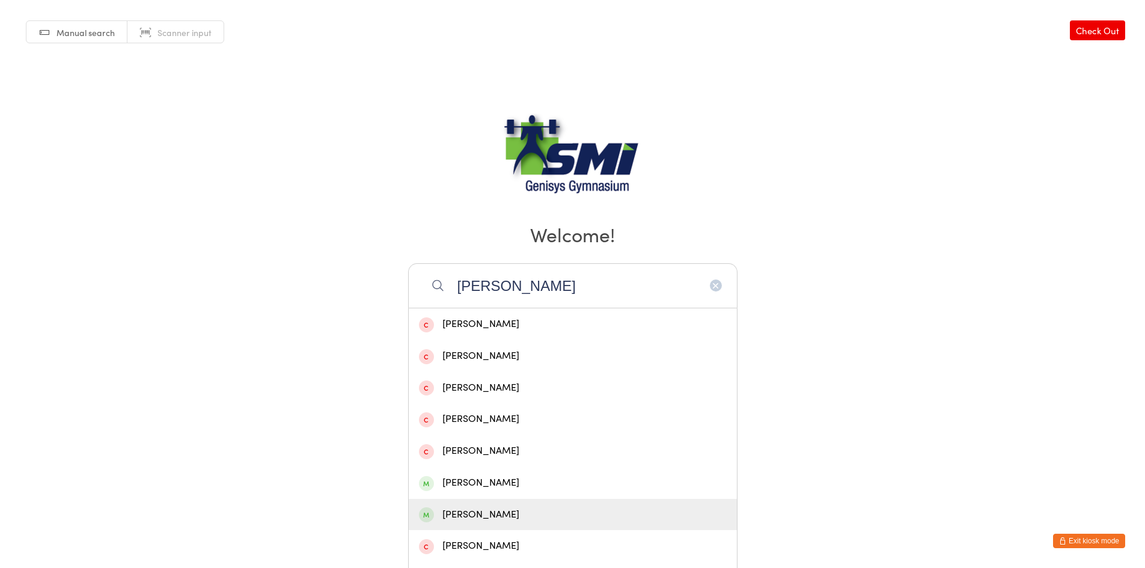
type input "peter"
click at [438, 512] on div "Peter Khoury" at bounding box center [573, 515] width 308 height 16
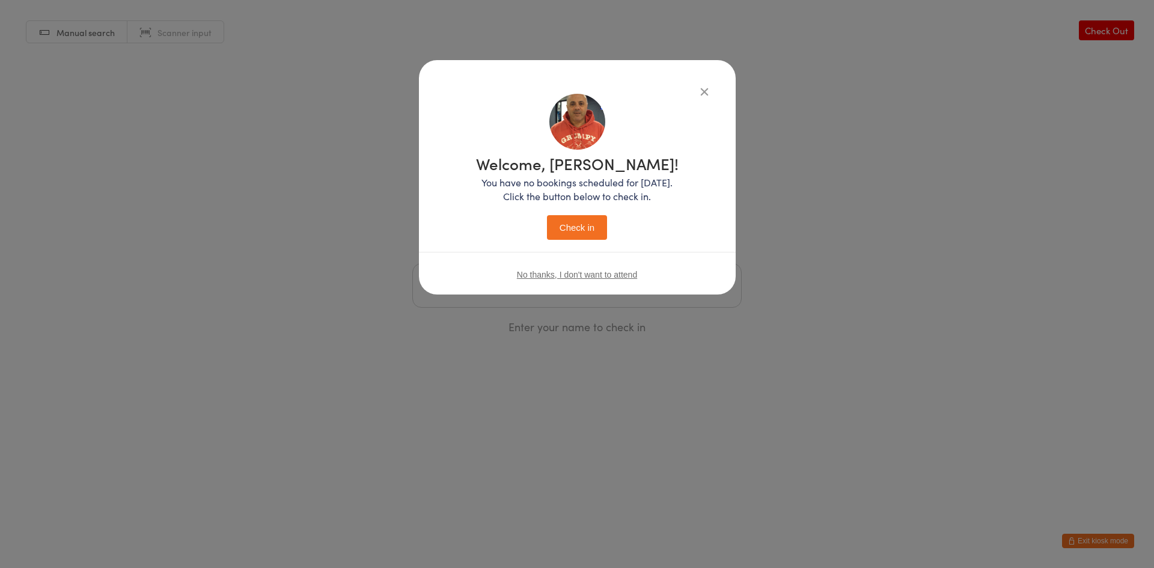
click at [572, 227] on button "Check in" at bounding box center [577, 227] width 60 height 25
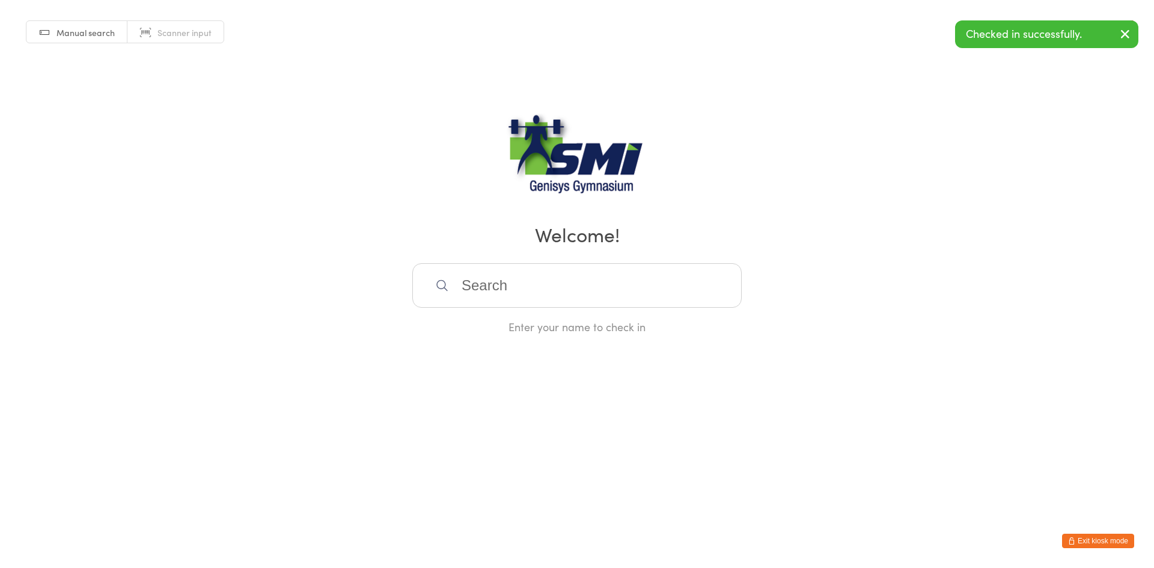
click at [1079, 536] on button "Exit kiosk mode" at bounding box center [1098, 541] width 72 height 14
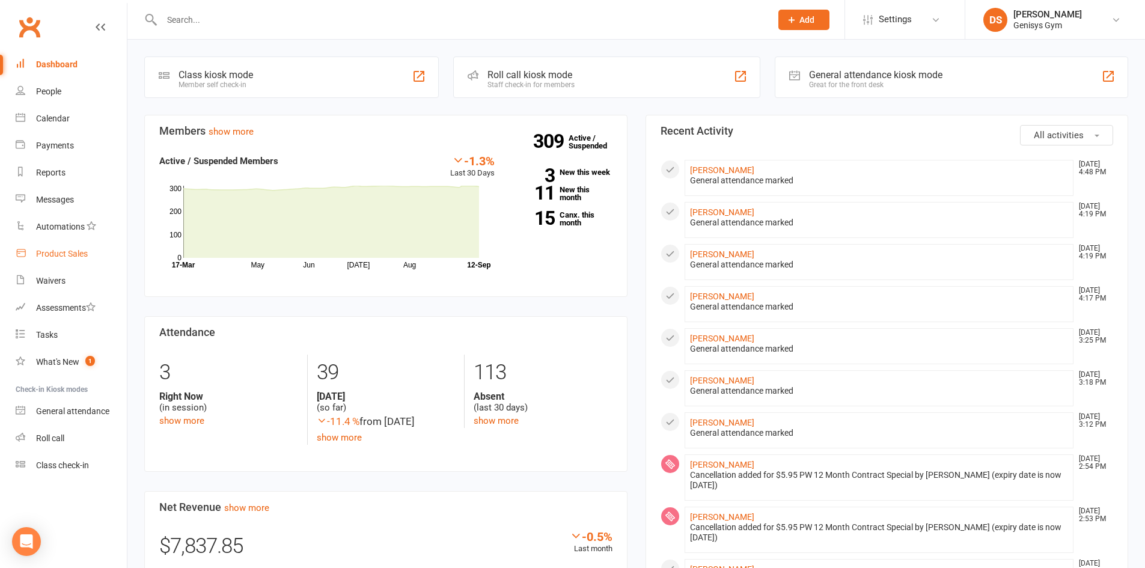
click at [40, 250] on div "Product Sales" at bounding box center [62, 254] width 52 height 10
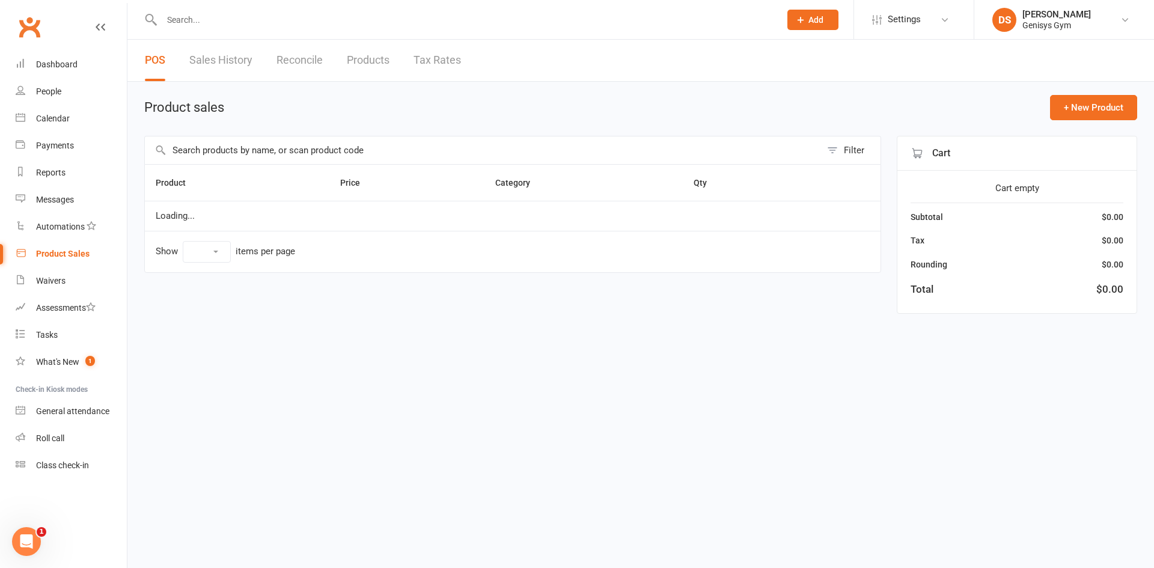
select select "10"
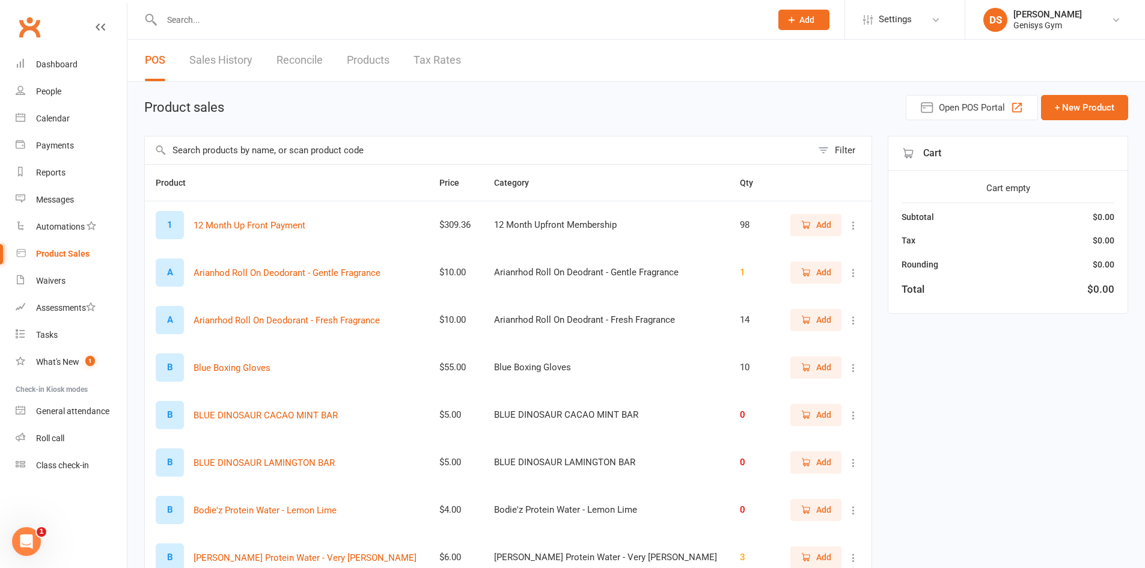
click at [207, 27] on input "text" at bounding box center [460, 19] width 604 height 17
click at [1009, 106] on button "Open POS Portal" at bounding box center [972, 107] width 132 height 25
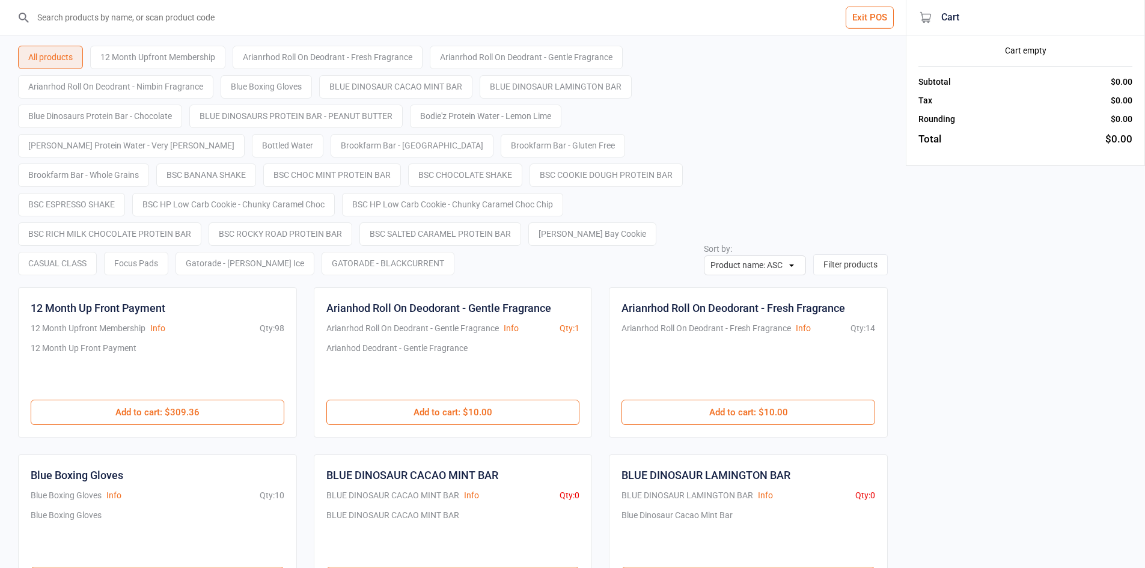
click at [133, 18] on input "search" at bounding box center [459, 17] width 857 height 35
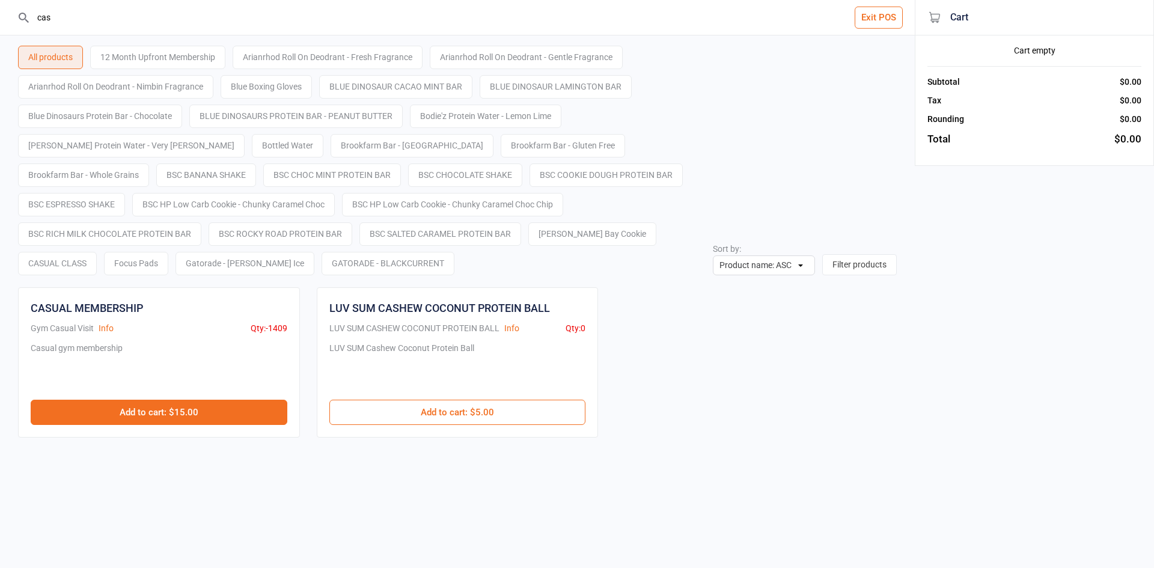
type input "cas"
click at [126, 409] on button "Add to cart : $15.00" at bounding box center [159, 412] width 257 height 25
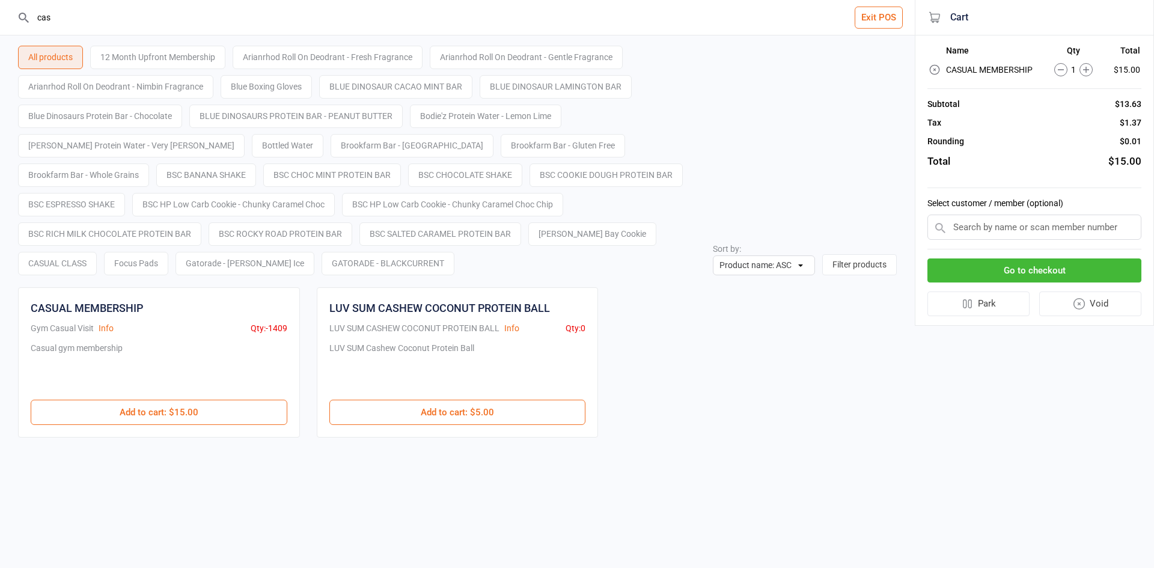
click at [1028, 273] on button "Go to checkout" at bounding box center [1034, 270] width 214 height 25
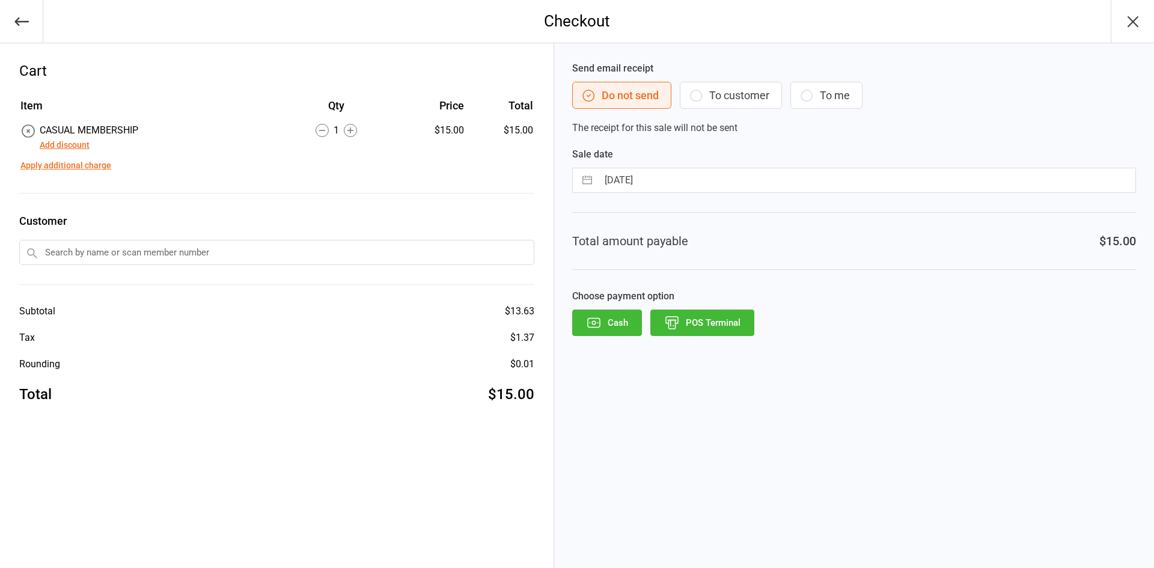
click at [154, 257] on input "text" at bounding box center [276, 252] width 515 height 25
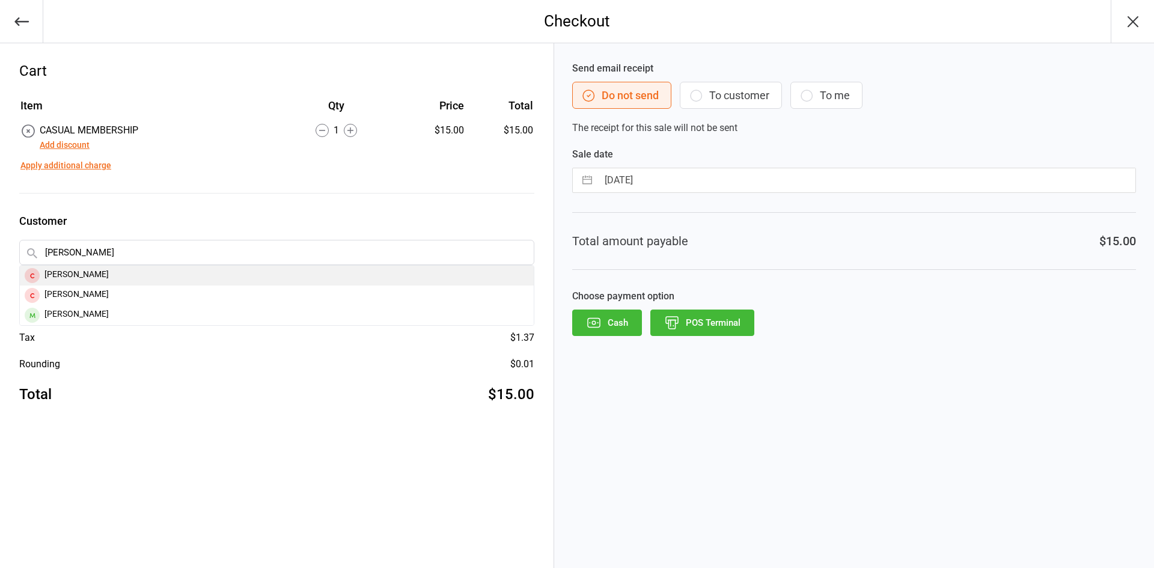
type input "sean"
click at [216, 273] on div "Sean Halyard" at bounding box center [277, 276] width 514 height 20
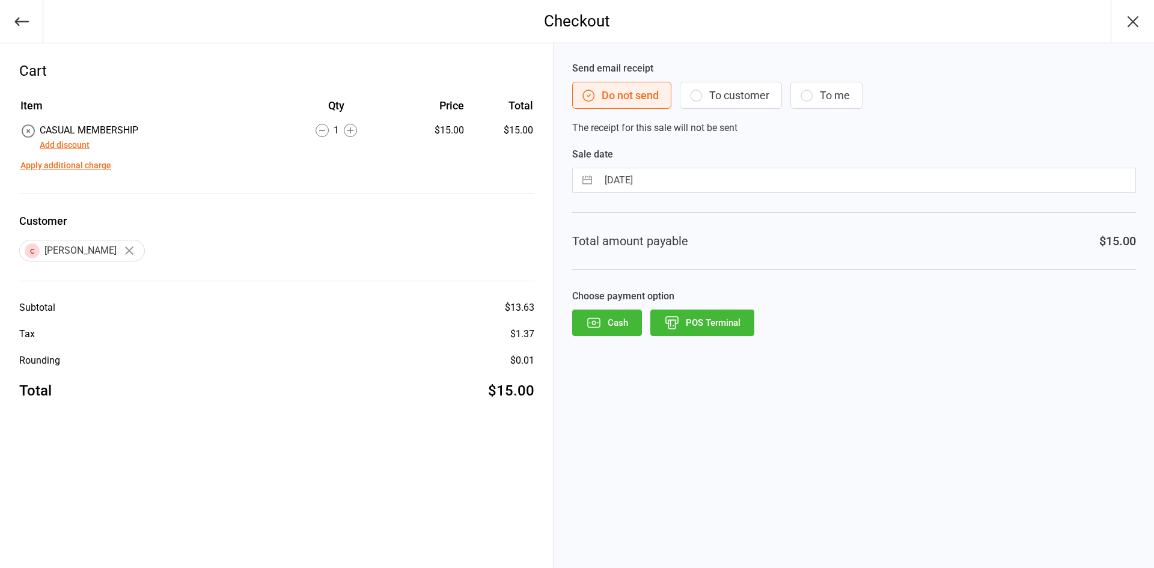
click at [687, 329] on button "POS Terminal" at bounding box center [702, 322] width 104 height 26
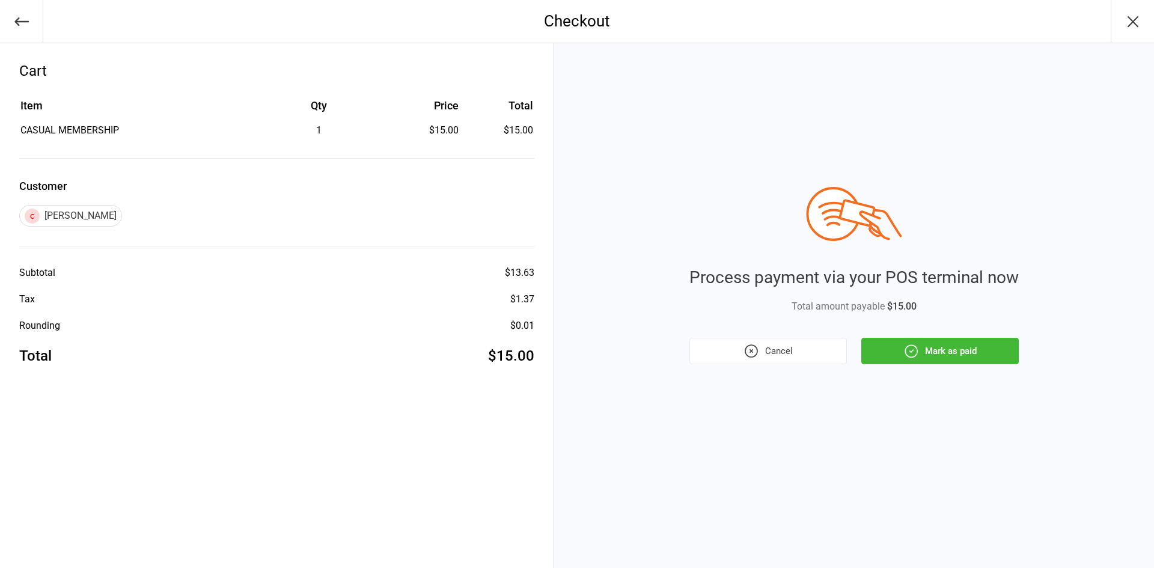
drag, startPoint x: 911, startPoint y: 353, endPoint x: 904, endPoint y: 353, distance: 6.6
click at [910, 353] on icon "button" at bounding box center [911, 351] width 16 height 16
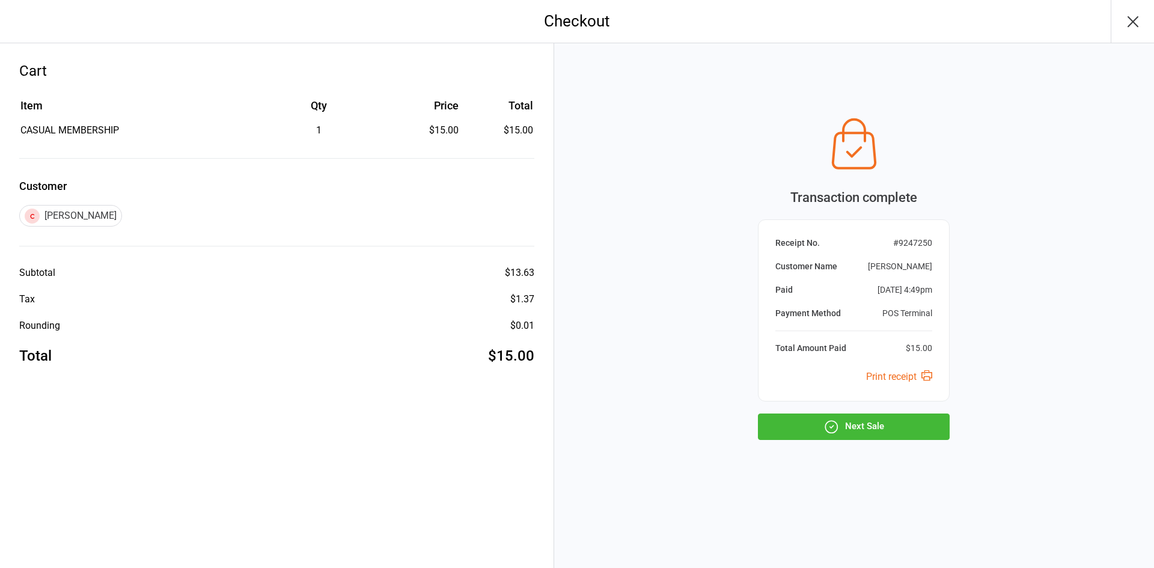
click at [842, 433] on button "Next Sale" at bounding box center [854, 426] width 192 height 26
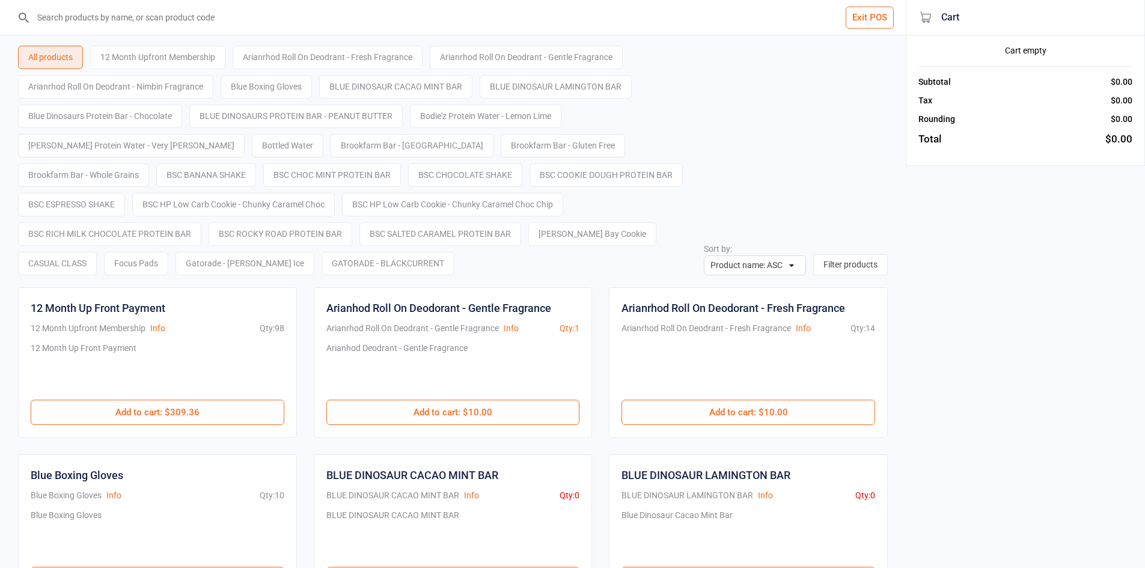
click at [863, 25] on button "Exit POS" at bounding box center [869, 18] width 48 height 22
